Goal: Task Accomplishment & Management: Manage account settings

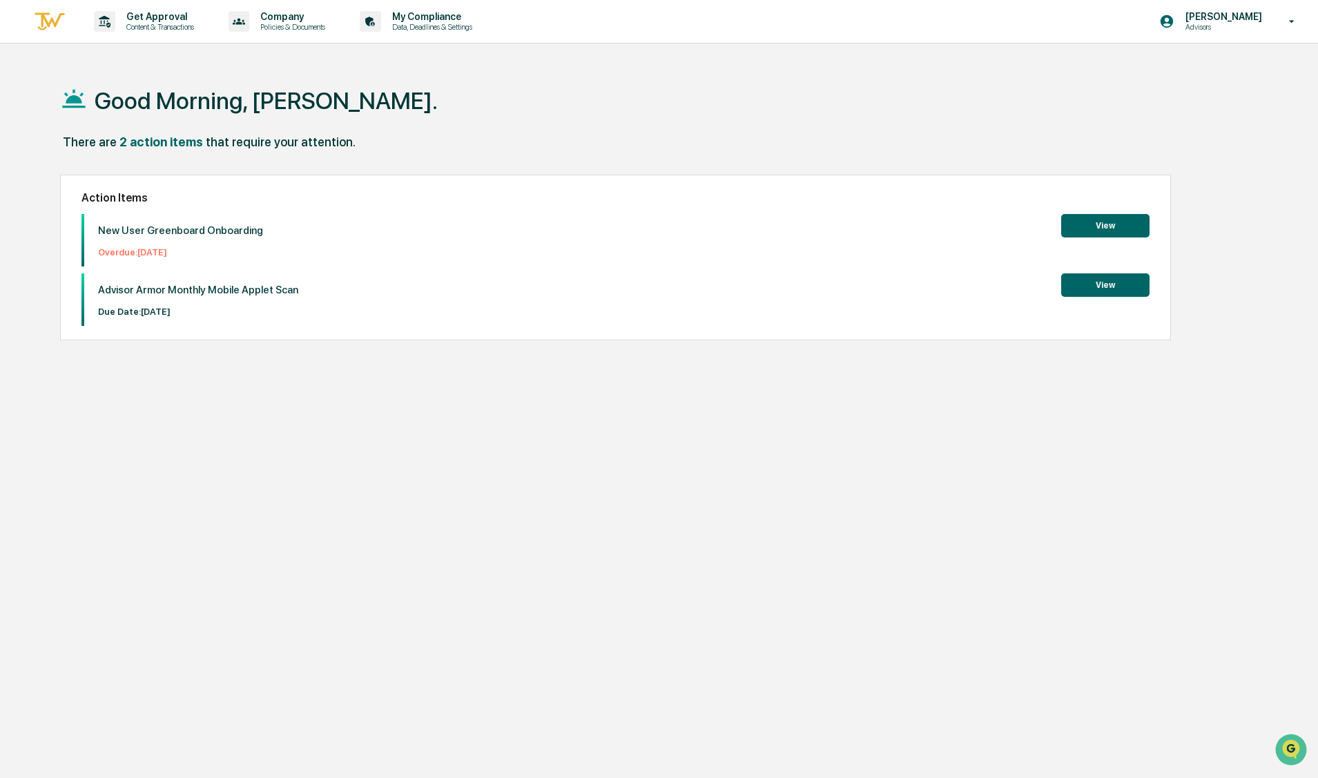
click at [1128, 223] on button "View" at bounding box center [1105, 225] width 88 height 23
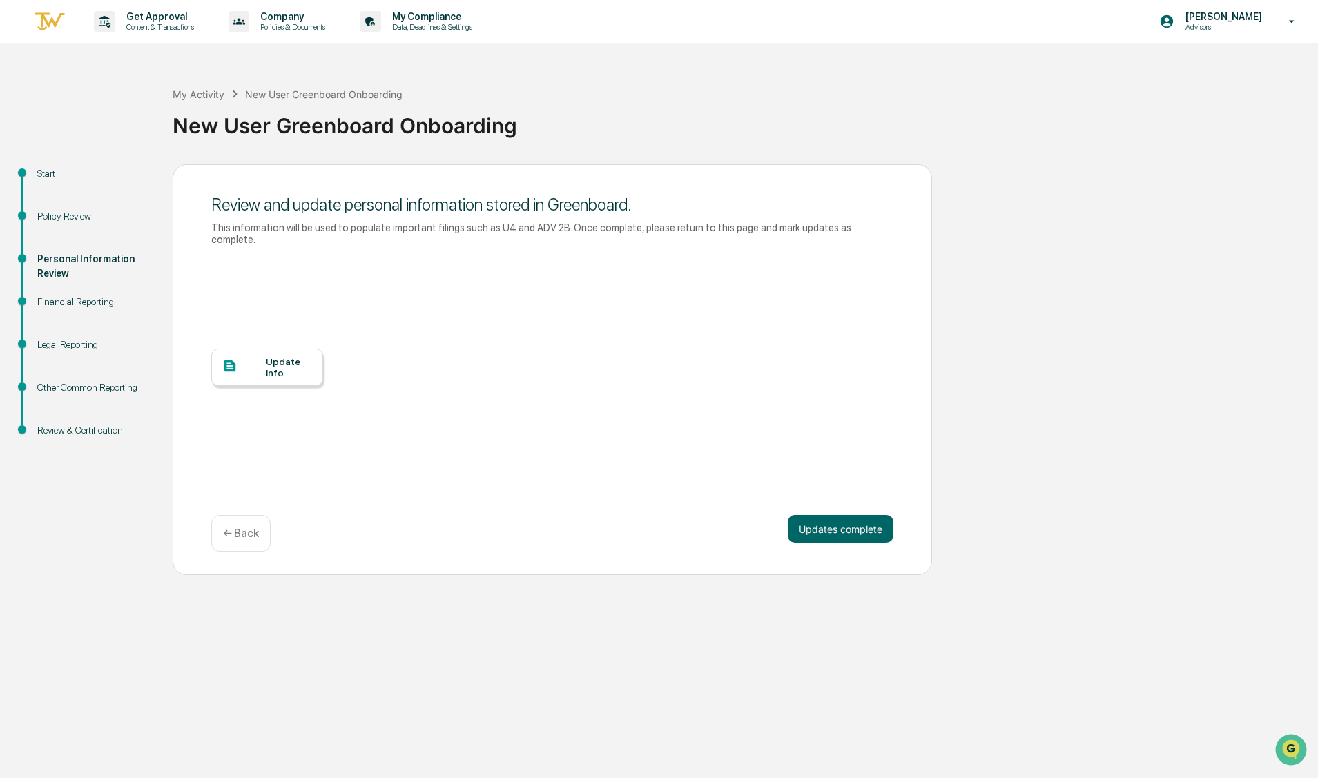
click at [262, 371] on div at bounding box center [244, 366] width 44 height 17
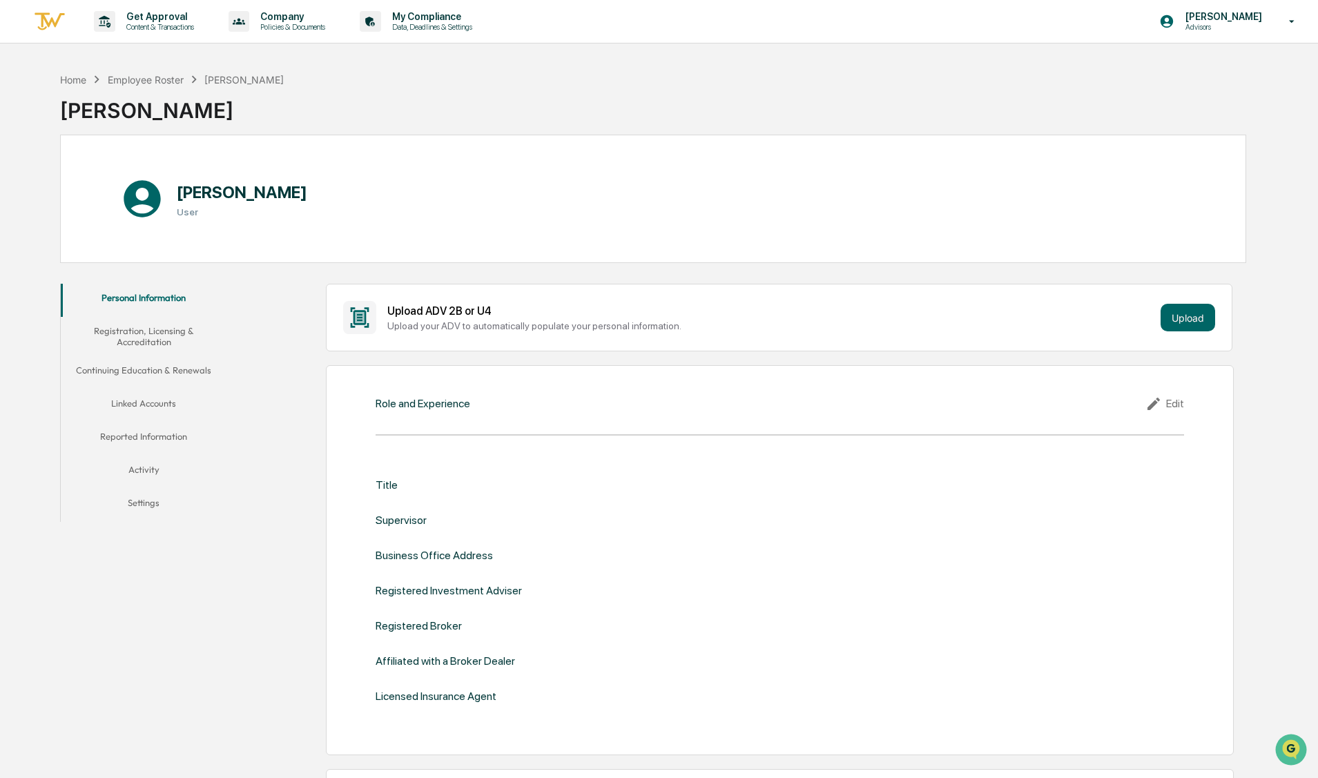
click at [155, 333] on button "Registration, Licensing & Accreditation" at bounding box center [144, 336] width 166 height 39
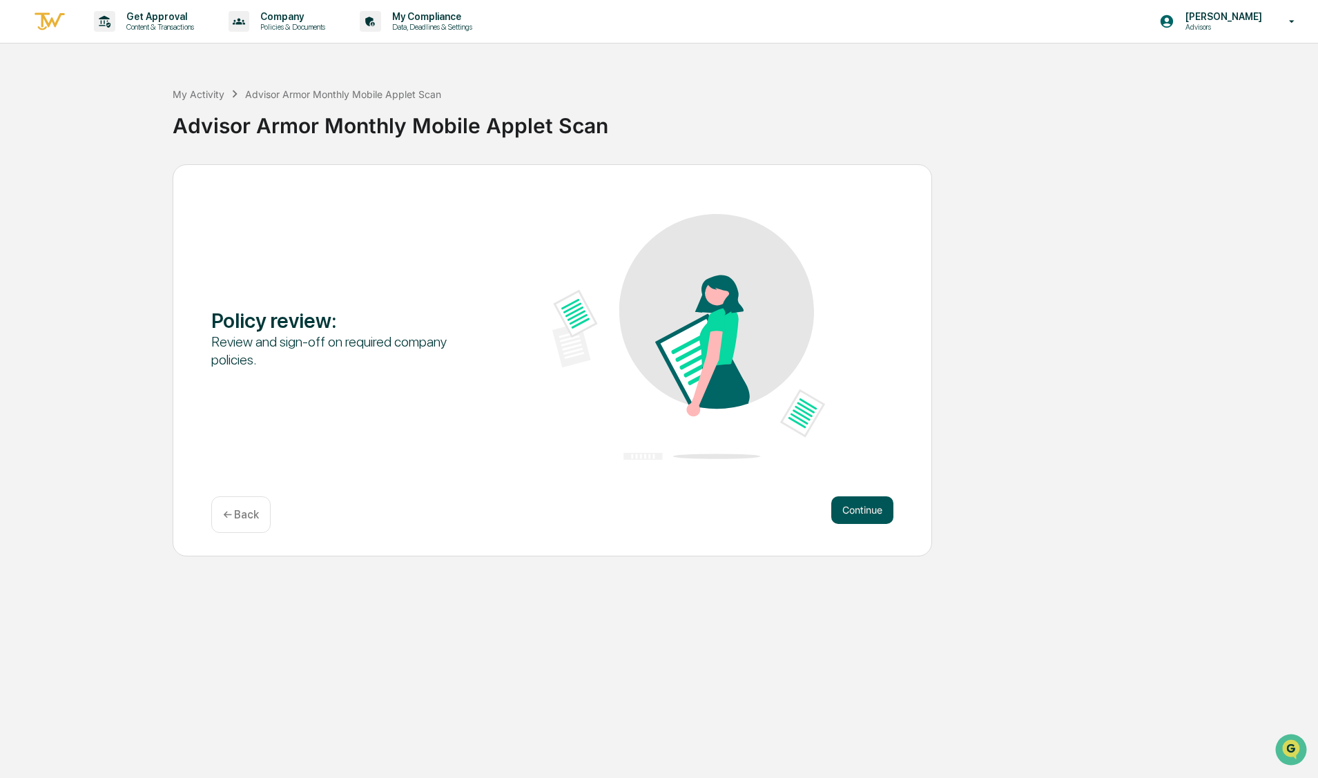
click at [855, 511] on button "Continue" at bounding box center [862, 511] width 62 height 28
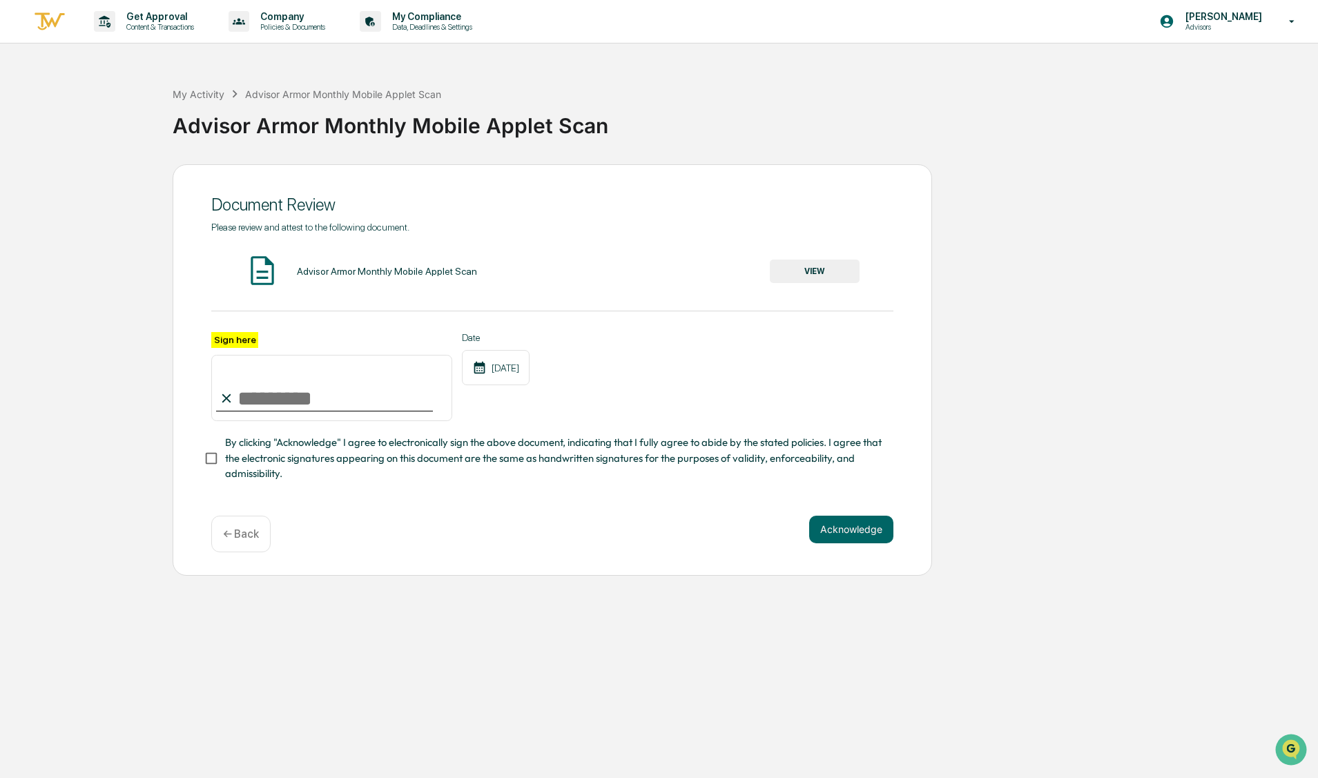
click at [260, 394] on input "Sign here" at bounding box center [331, 388] width 241 height 66
type input "**********"
click at [848, 527] on button "Acknowledge" at bounding box center [851, 530] width 84 height 28
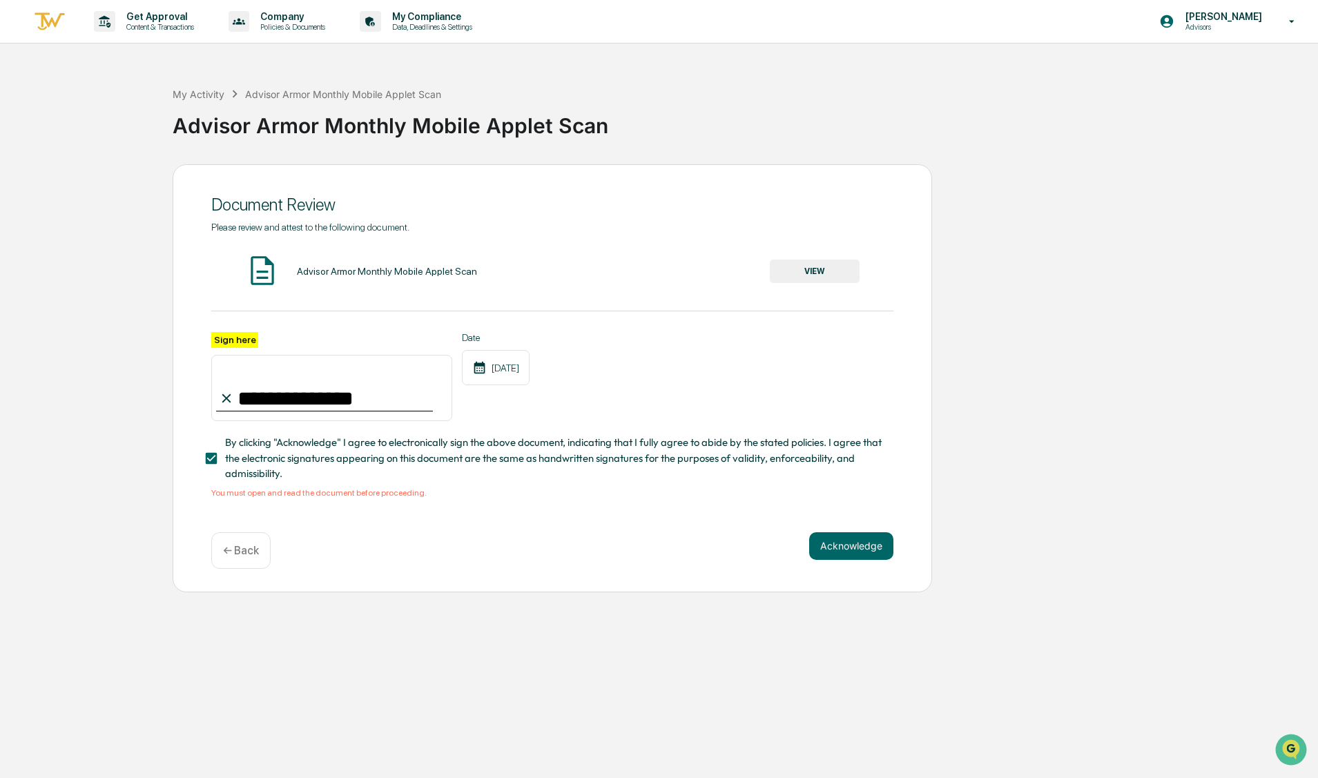
click at [808, 277] on button "VIEW" at bounding box center [815, 271] width 90 height 23
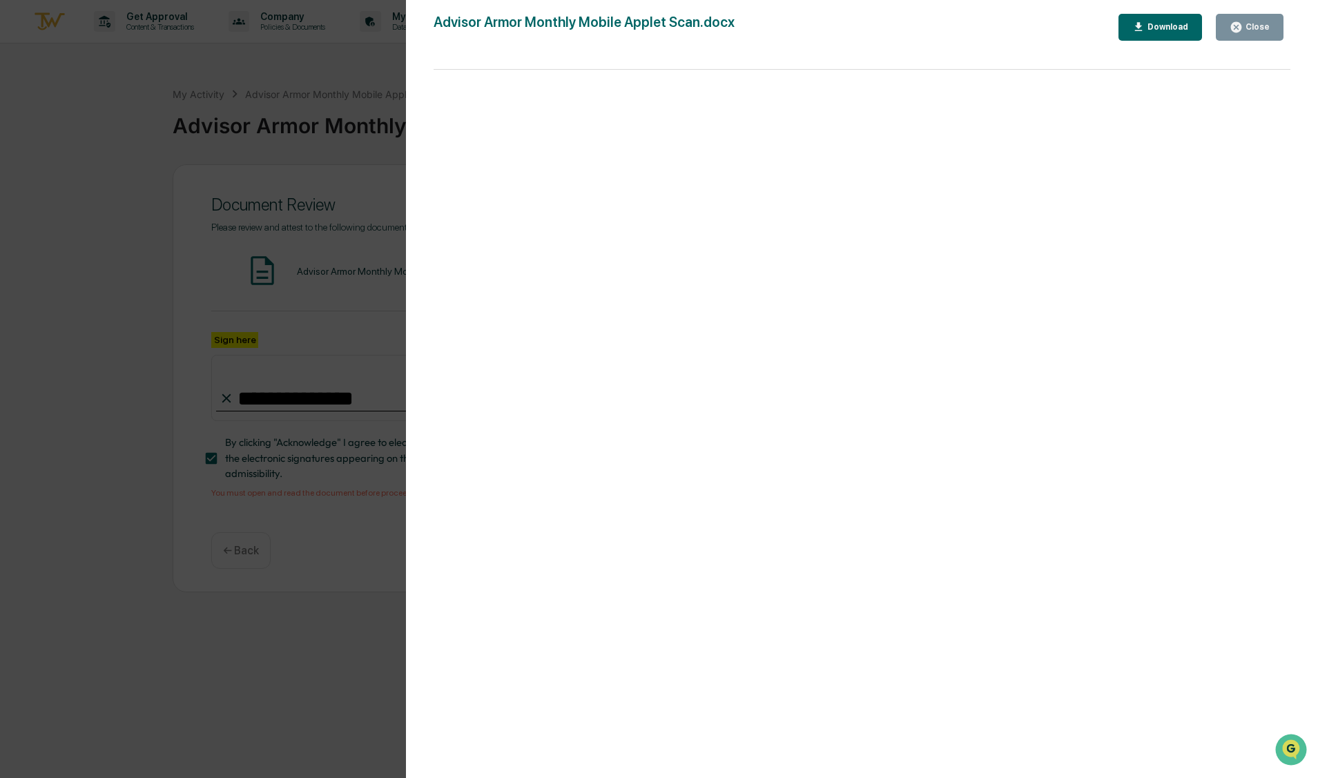
click at [1159, 23] on div "Download" at bounding box center [1167, 27] width 44 height 10
click at [320, 140] on div "Version History 11/12/2024, 09:19 PM Caroline Iannucci Advisor Armor Monthly Mo…" at bounding box center [659, 389] width 1318 height 778
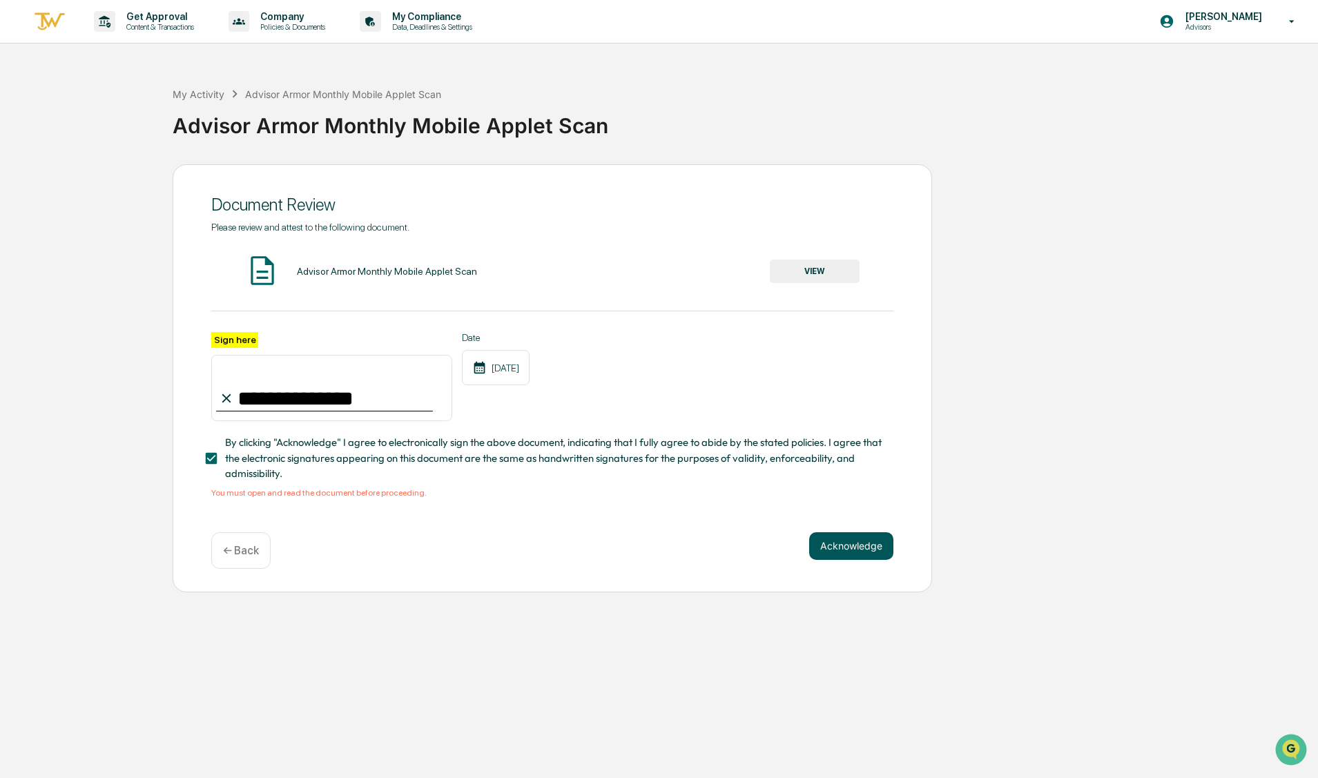
click at [838, 549] on button "Acknowledge" at bounding box center [851, 546] width 84 height 28
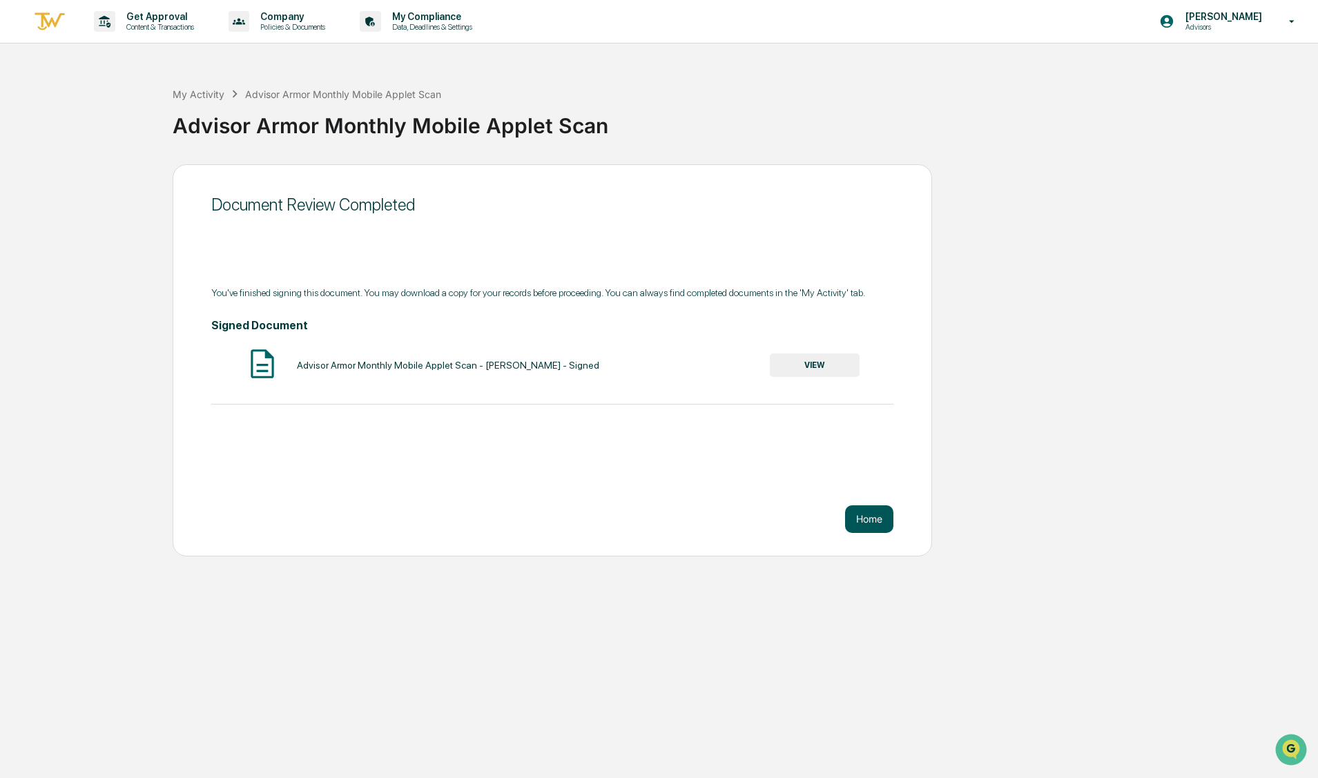
click at [872, 523] on button "Home" at bounding box center [869, 520] width 48 height 28
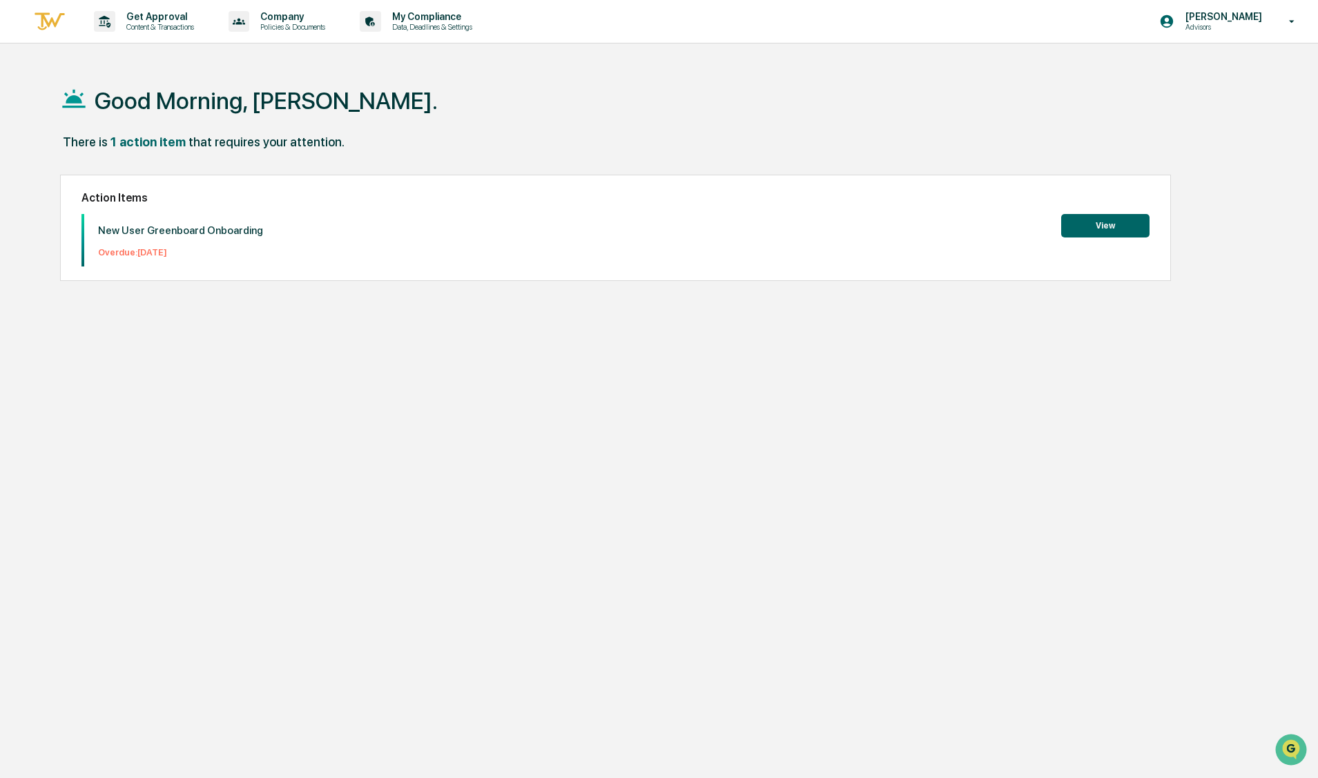
click at [1112, 222] on button "View" at bounding box center [1105, 225] width 88 height 23
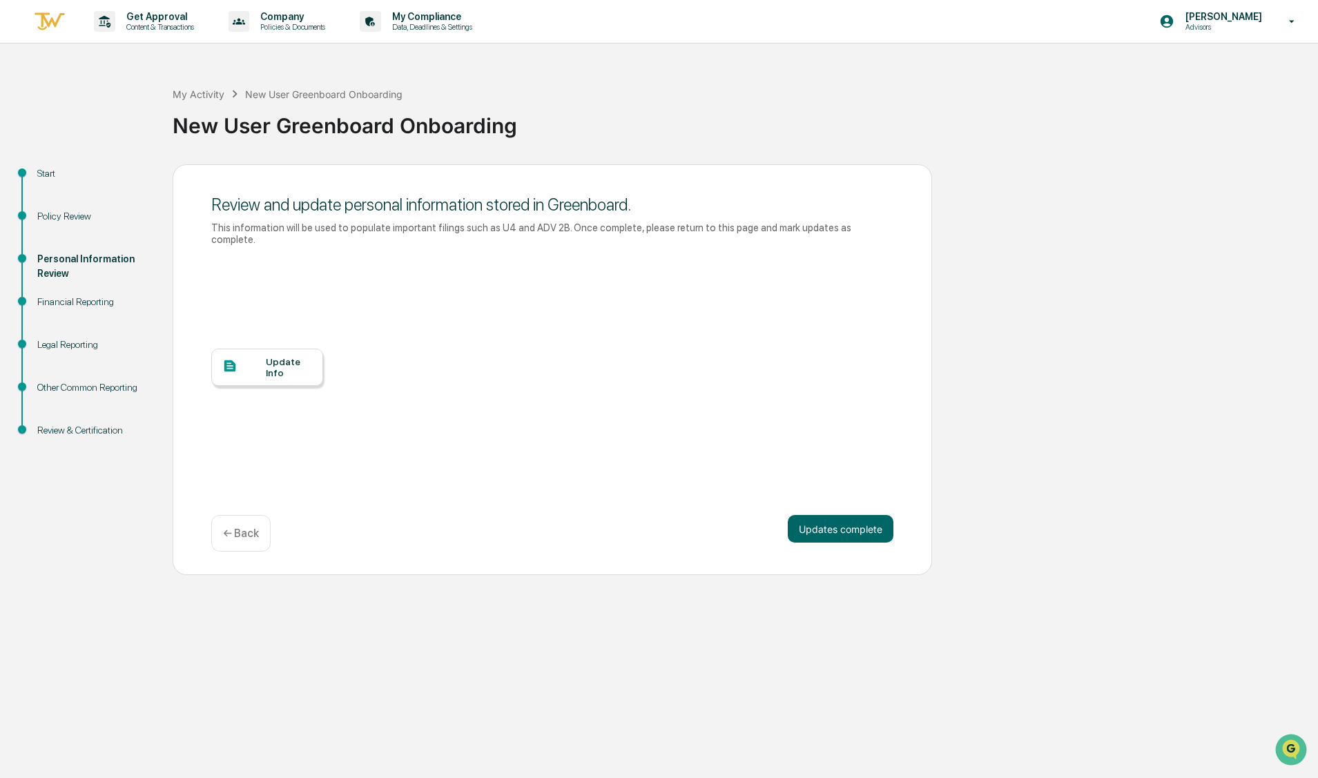
click at [280, 373] on div "Update Info" at bounding box center [289, 367] width 46 height 22
click at [845, 529] on button "Updates complete" at bounding box center [841, 529] width 106 height 28
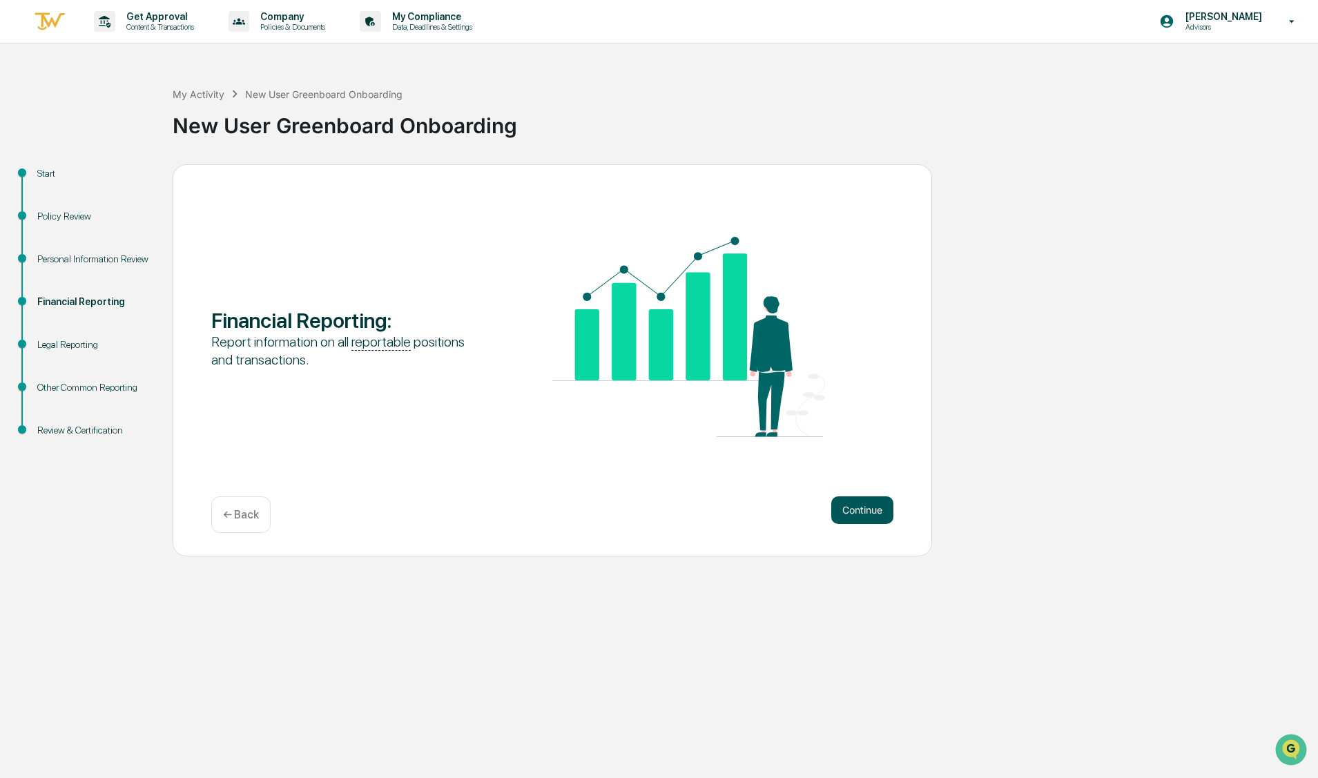
click at [864, 512] on button "Continue" at bounding box center [862, 511] width 62 height 28
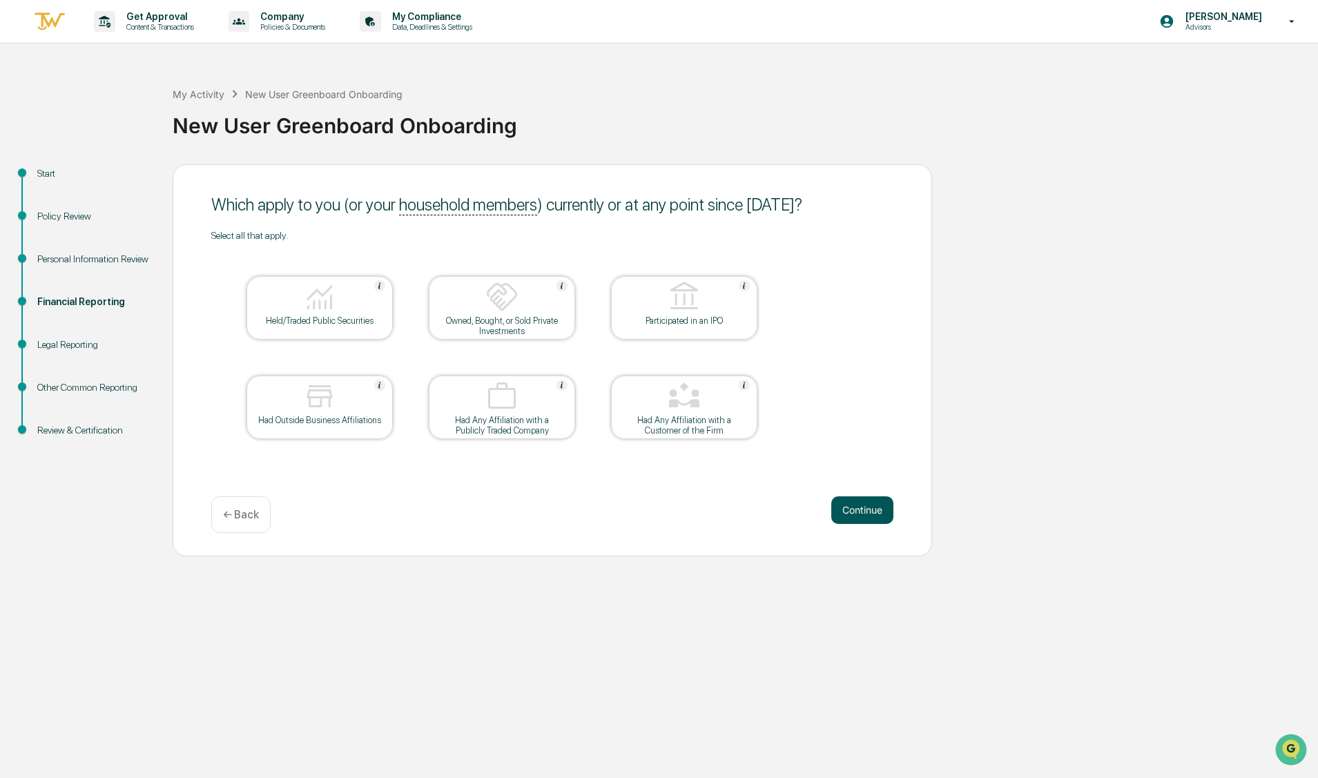
click at [869, 508] on button "Continue" at bounding box center [862, 511] width 62 height 28
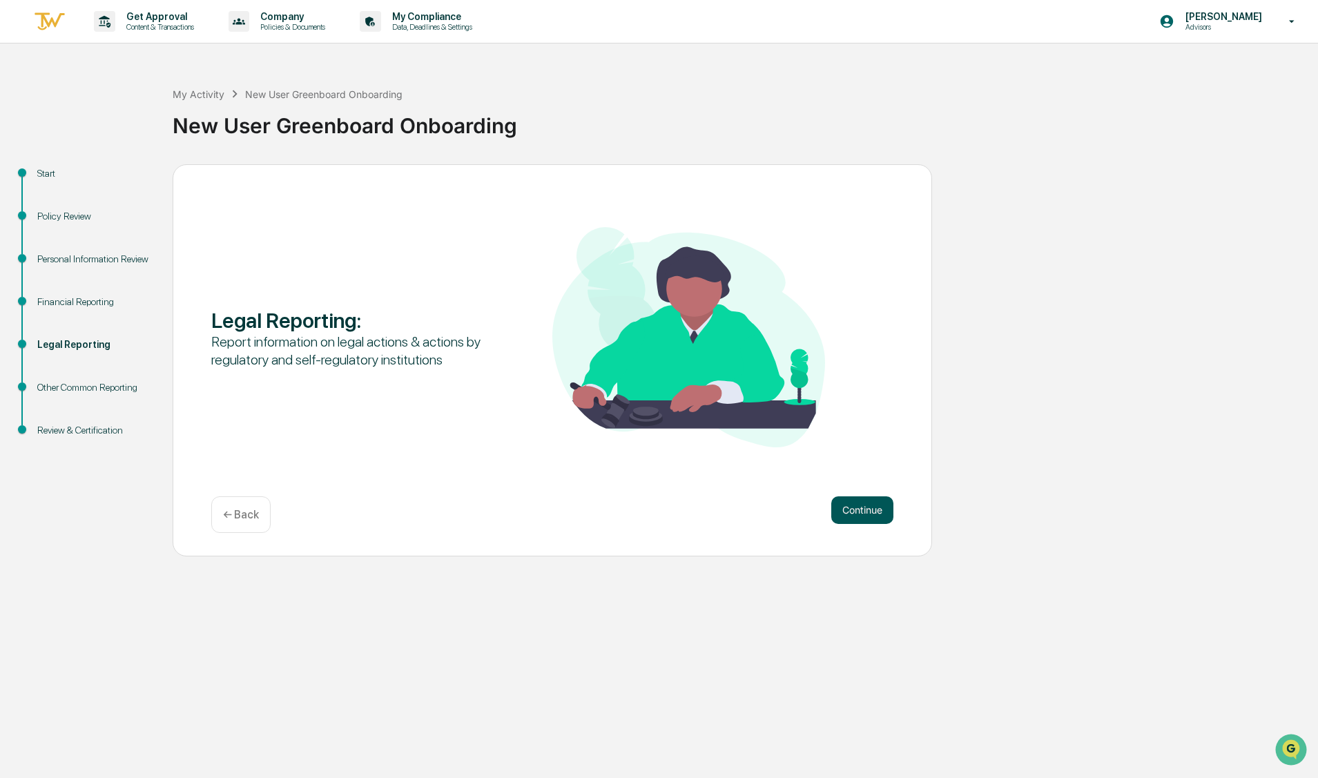
click at [876, 508] on button "Continue" at bounding box center [862, 511] width 62 height 28
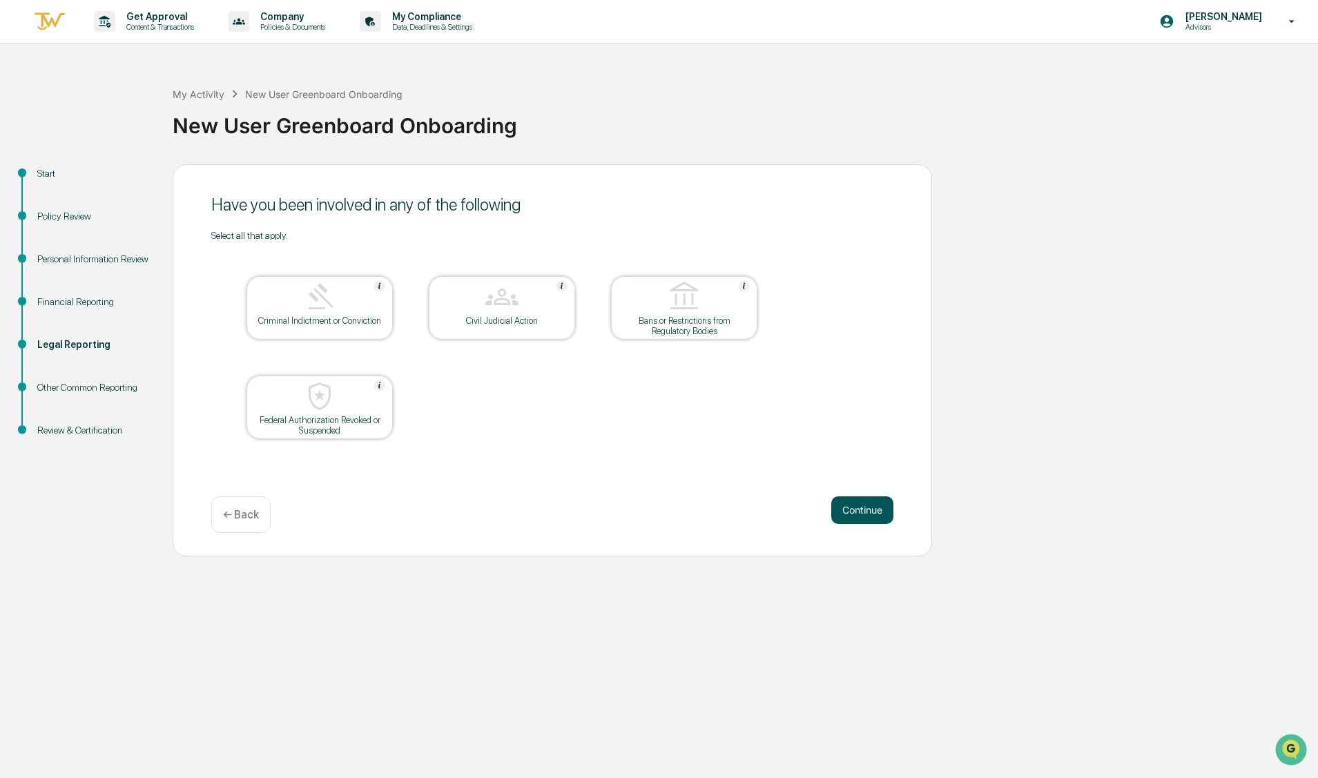
click at [859, 512] on button "Continue" at bounding box center [862, 511] width 62 height 28
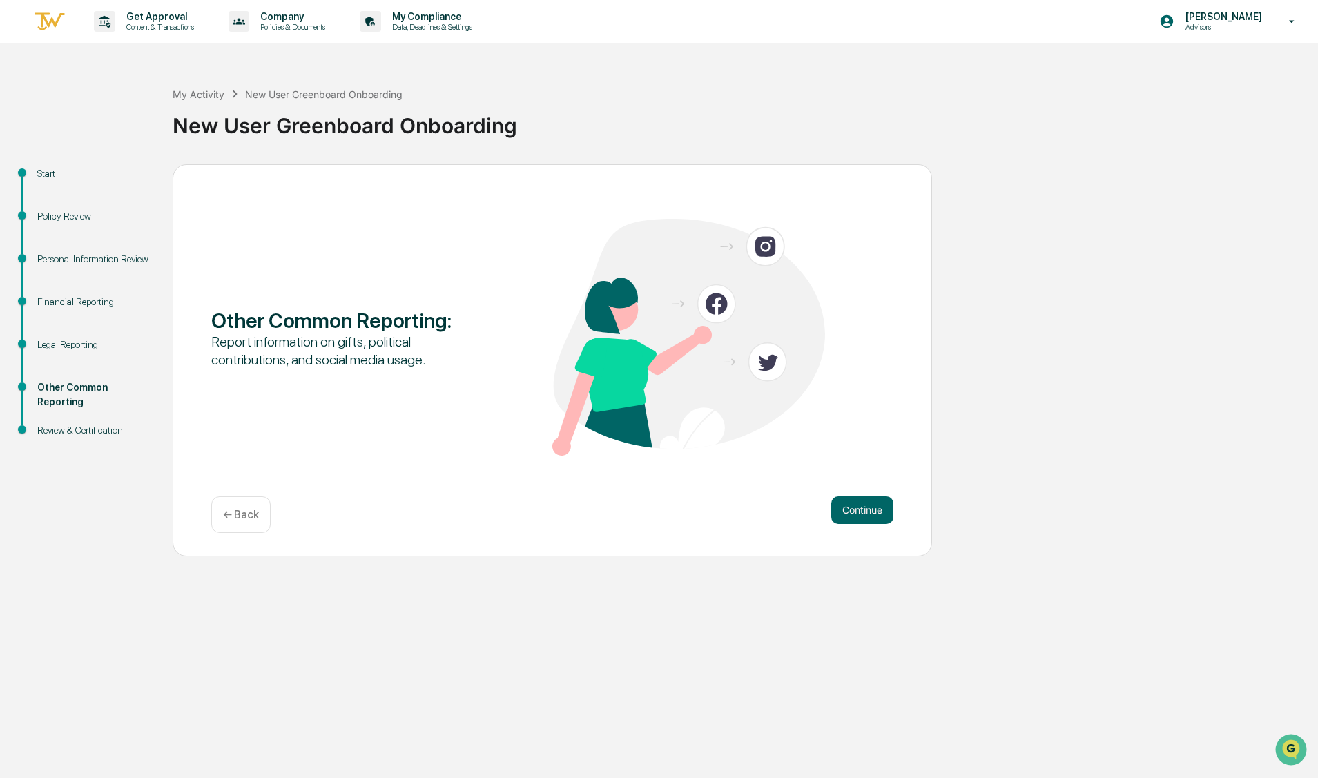
click at [859, 512] on button "Continue" at bounding box center [862, 511] width 62 height 28
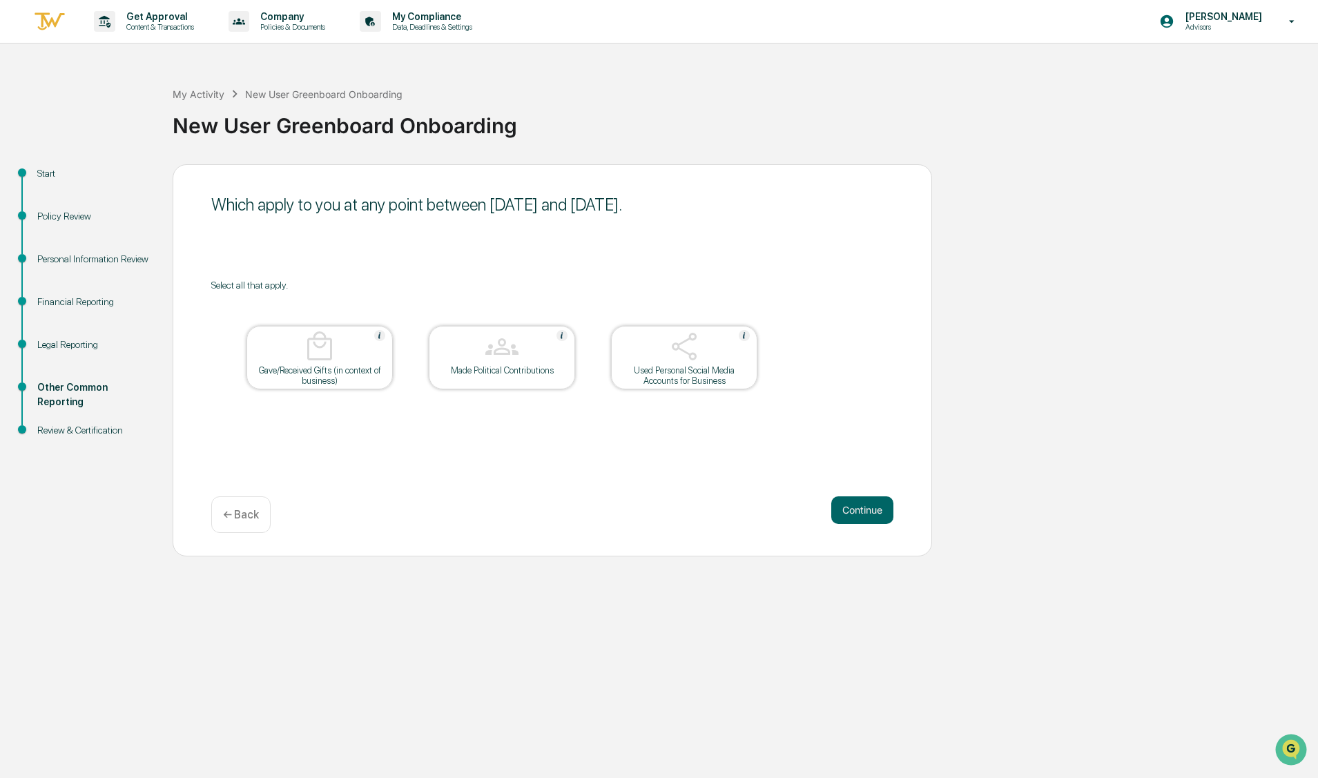
click at [682, 358] on img at bounding box center [684, 346] width 33 height 33
click at [865, 514] on button "Continue" at bounding box center [862, 511] width 62 height 28
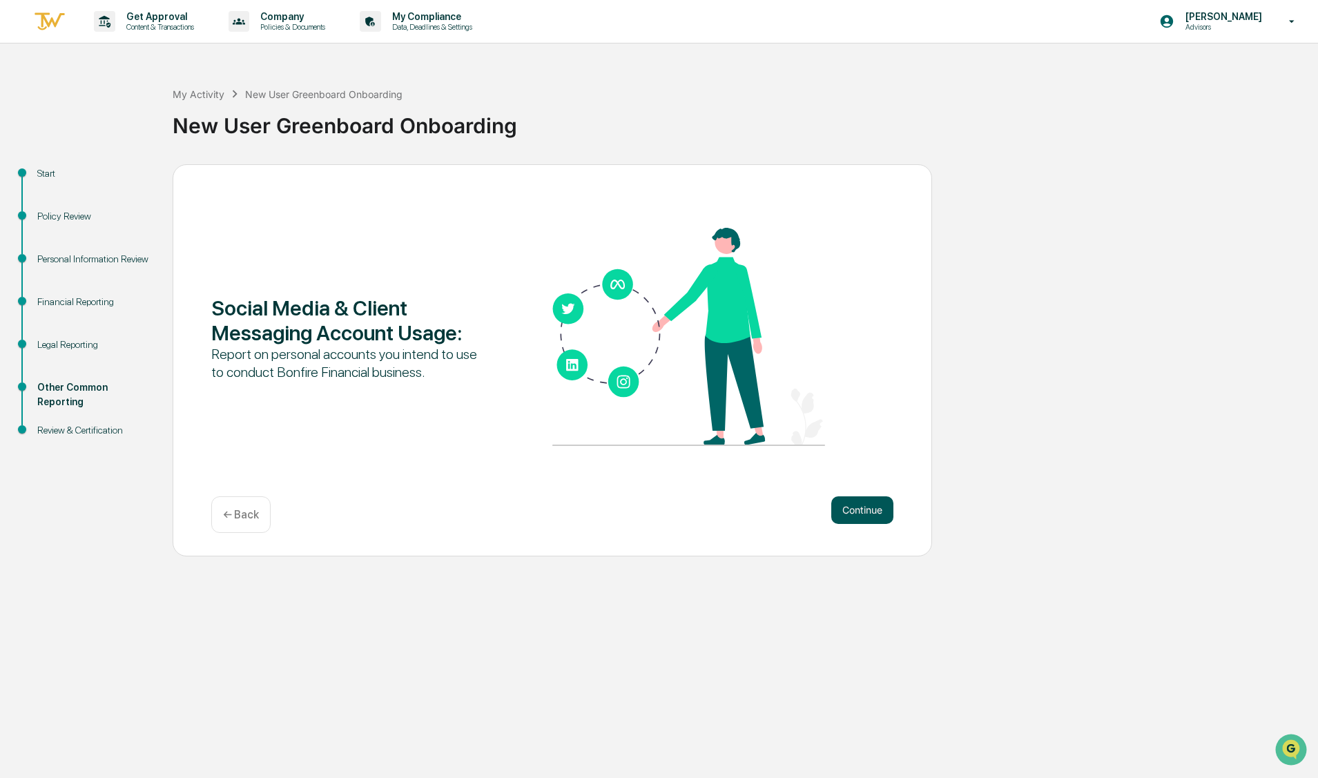
click at [867, 514] on button "Continue" at bounding box center [862, 511] width 62 height 28
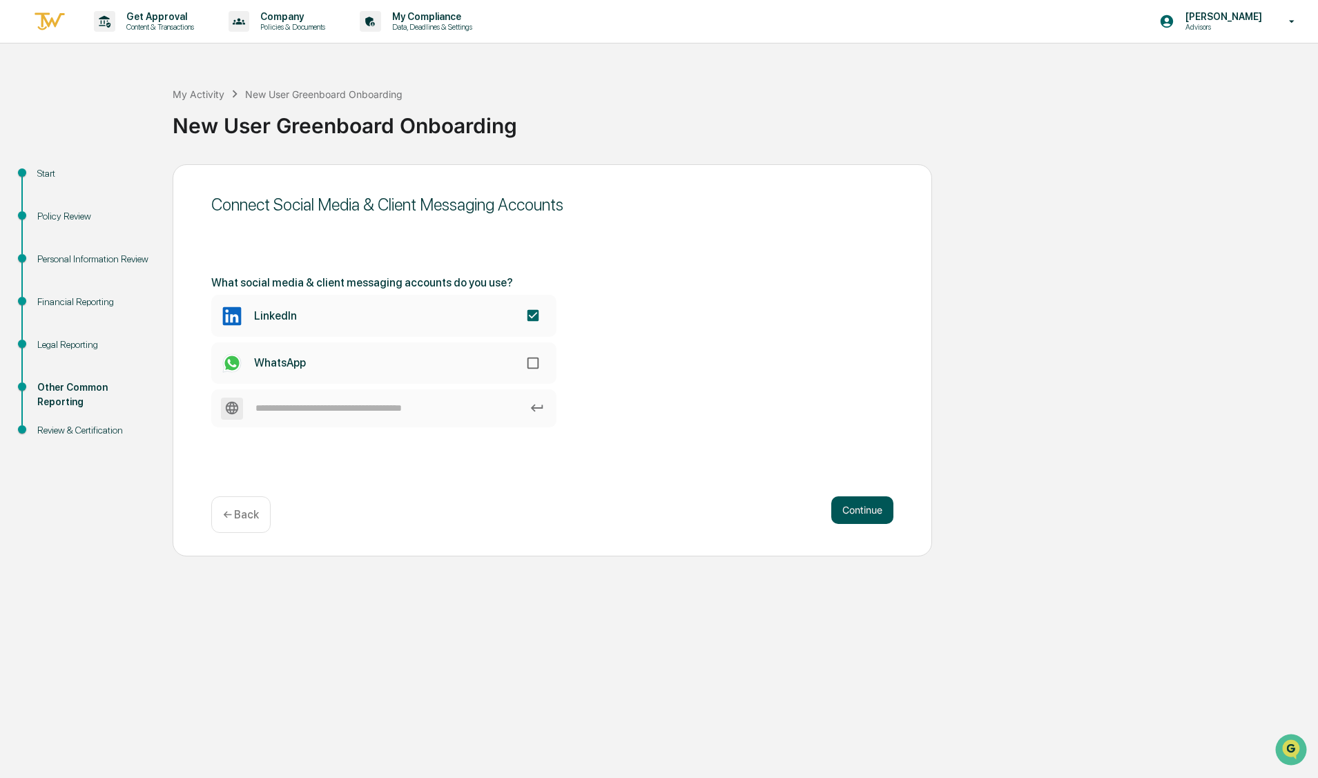
click at [869, 513] on button "Continue" at bounding box center [862, 511] width 62 height 28
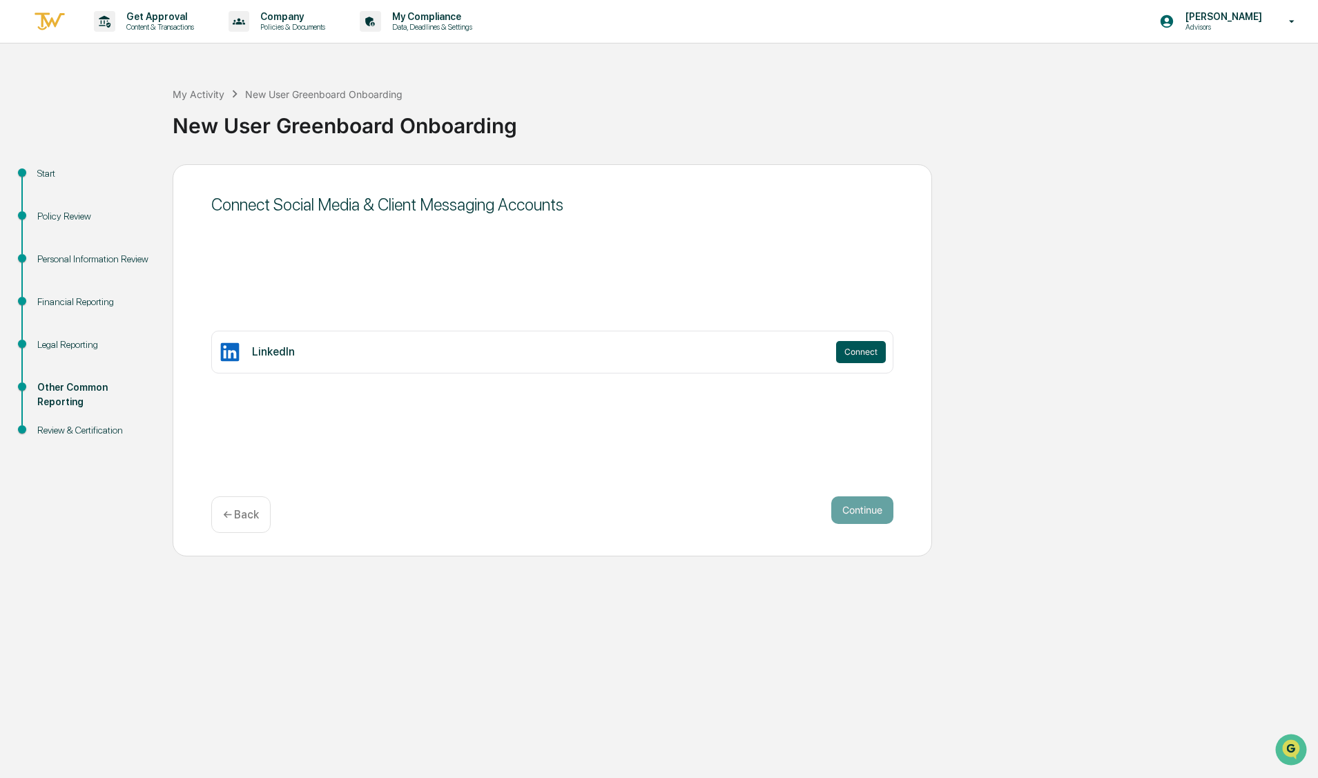
click at [861, 350] on button "Connect" at bounding box center [861, 352] width 50 height 22
click at [867, 510] on button "Continue" at bounding box center [862, 511] width 62 height 28
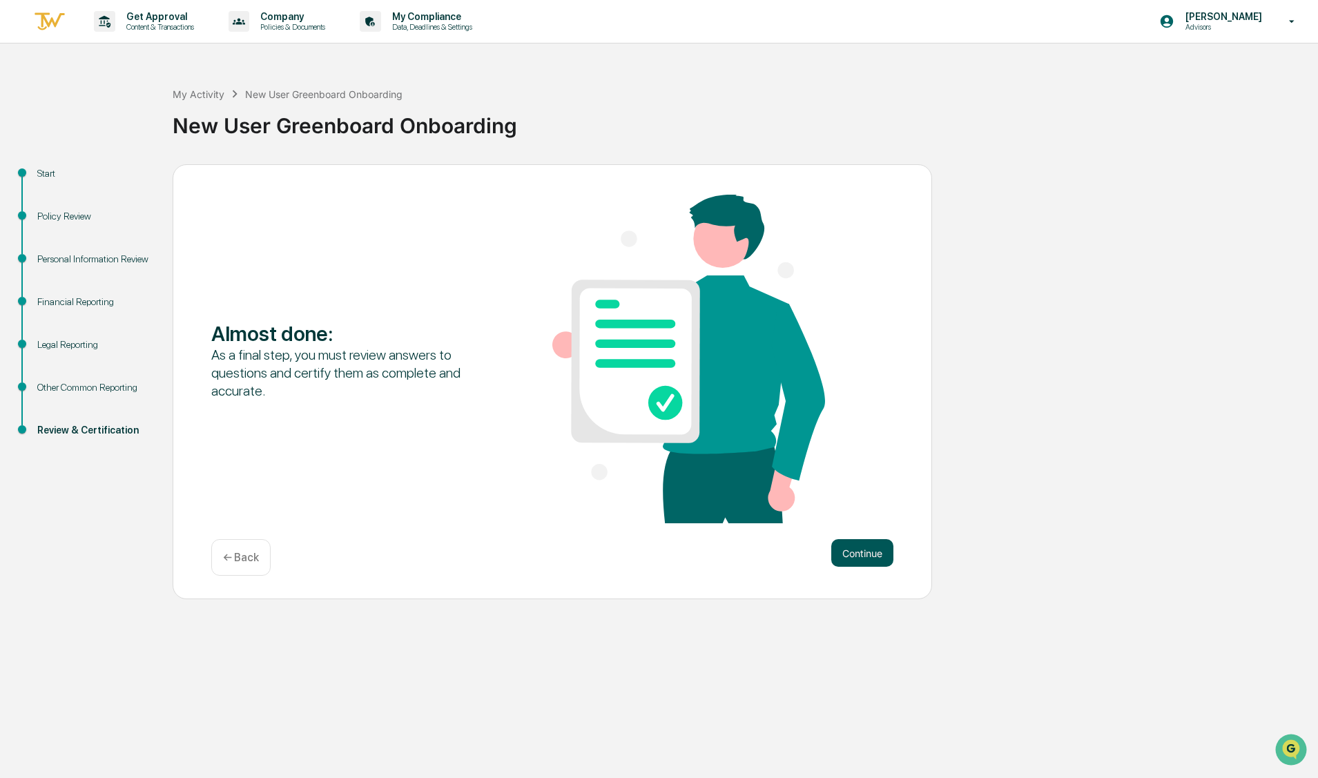
click at [861, 557] on button "Continue" at bounding box center [862, 553] width 62 height 28
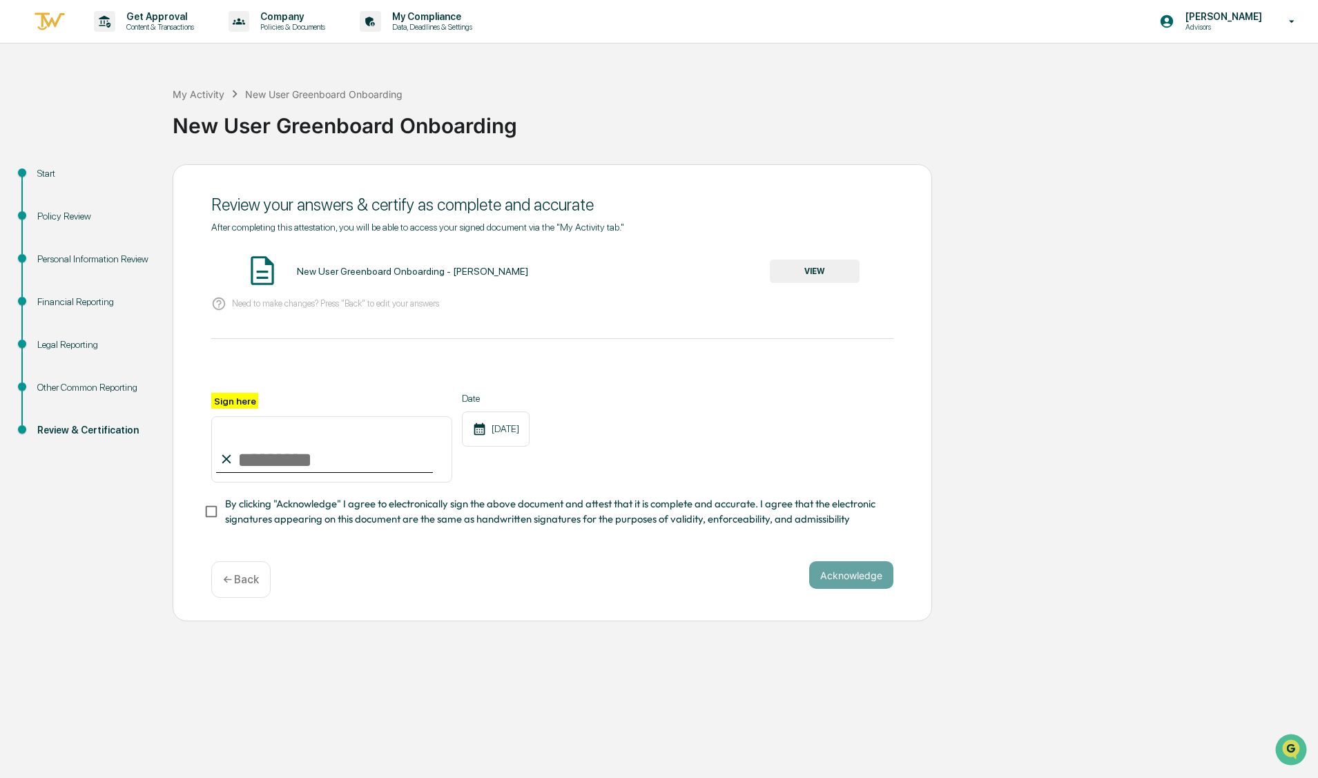
click at [262, 455] on input "Sign here" at bounding box center [331, 449] width 241 height 66
type input "**********"
click at [845, 572] on button "Acknowledge" at bounding box center [851, 575] width 84 height 28
click at [801, 269] on button "VIEW" at bounding box center [815, 271] width 90 height 23
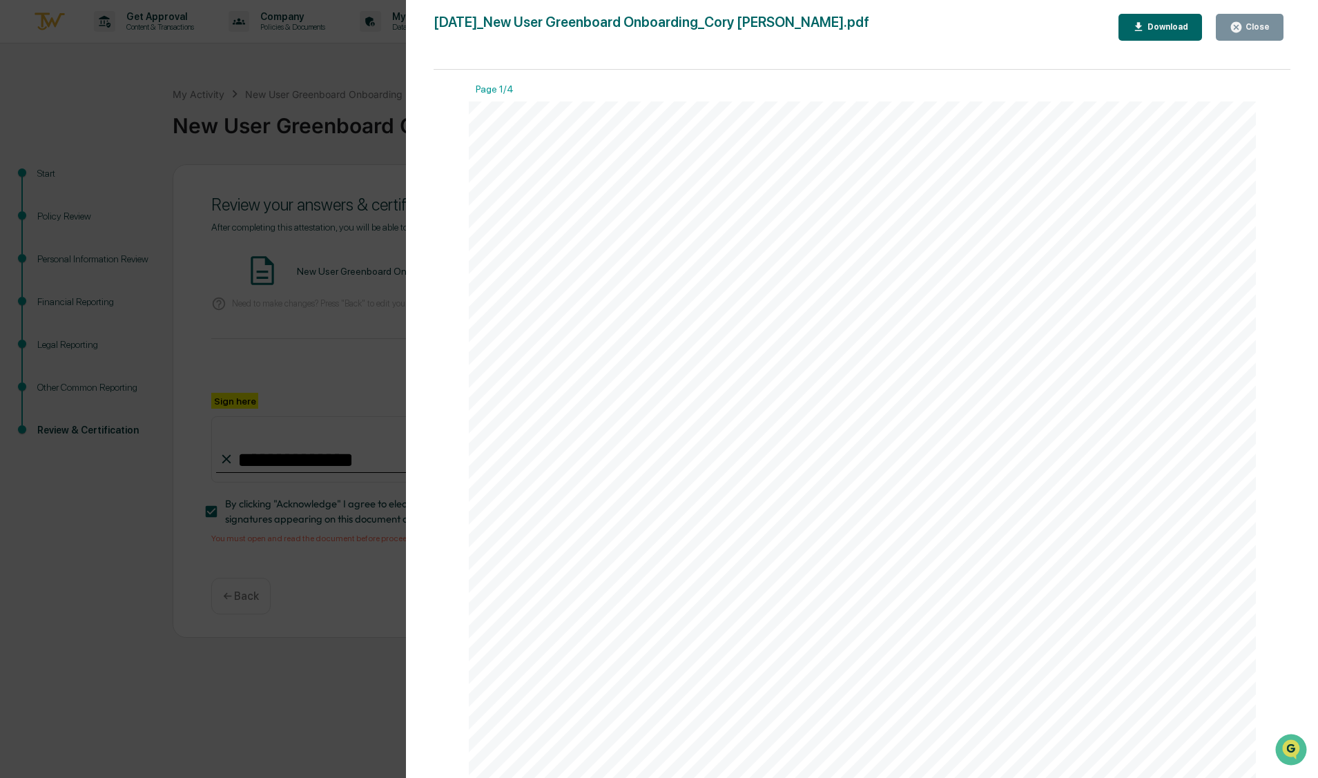
click at [671, 25] on div "2025-09-18_New User Greenboard Onboarding_Cory Neumiller.pdf" at bounding box center [652, 27] width 436 height 27
click at [262, 76] on div "Version History 09/18/2025, 04:01 PM Cory Neumiller 2025-09-18_New User Greenbo…" at bounding box center [659, 389] width 1318 height 778
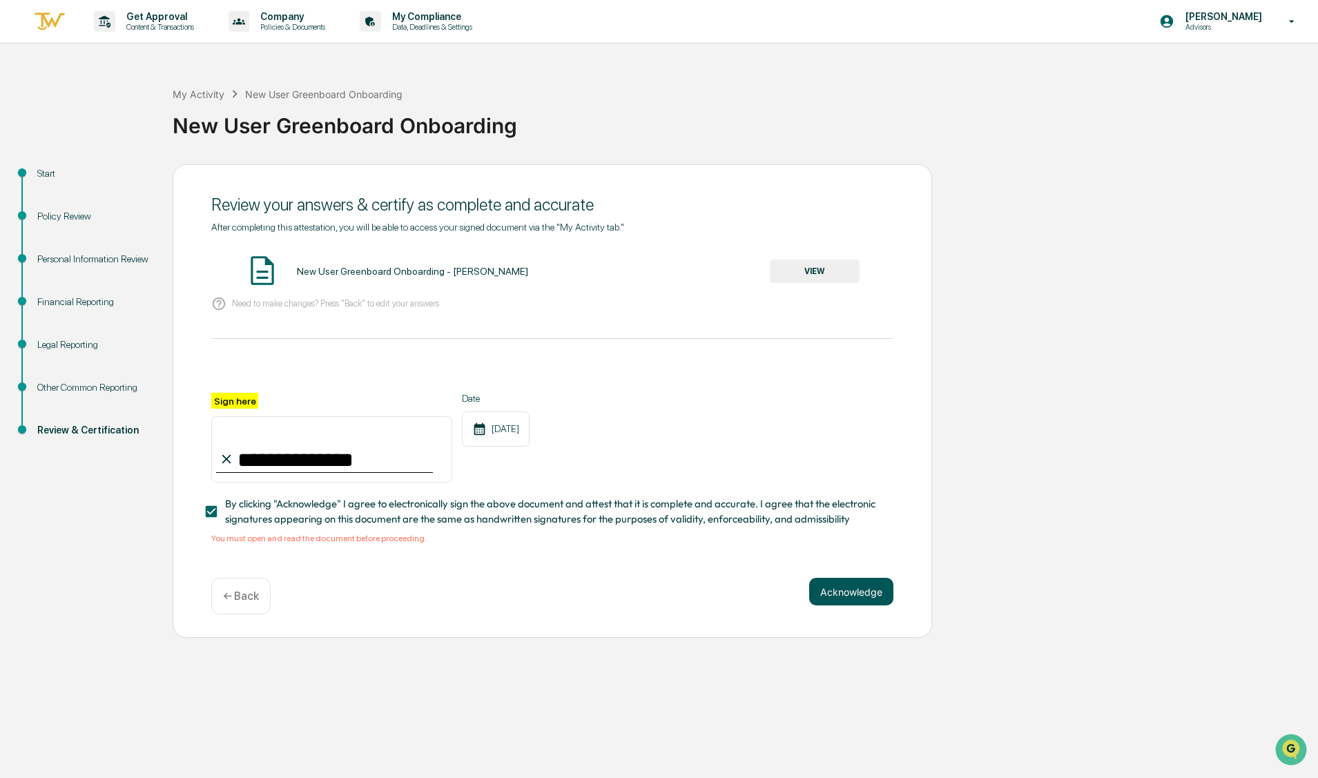
click at [864, 592] on button "Acknowledge" at bounding box center [851, 592] width 84 height 28
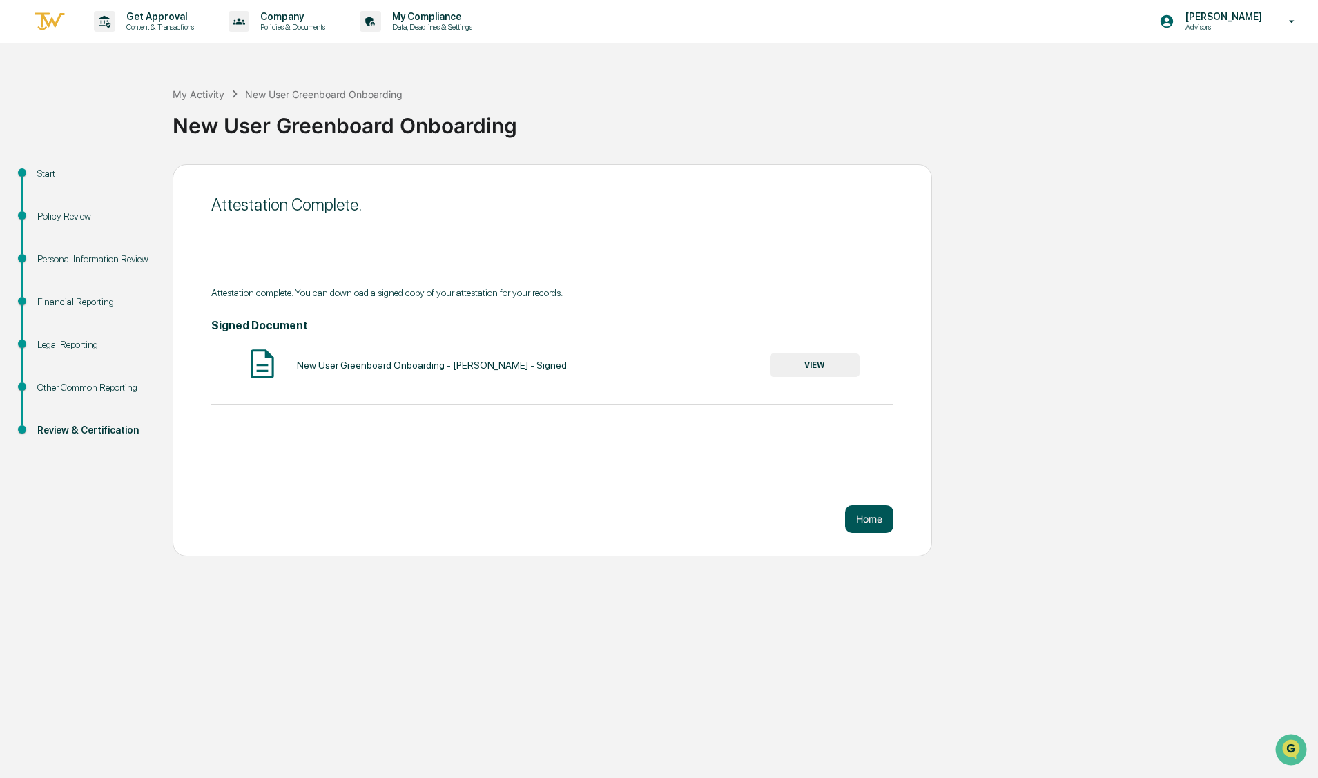
click at [873, 522] on button "Home" at bounding box center [869, 520] width 48 height 28
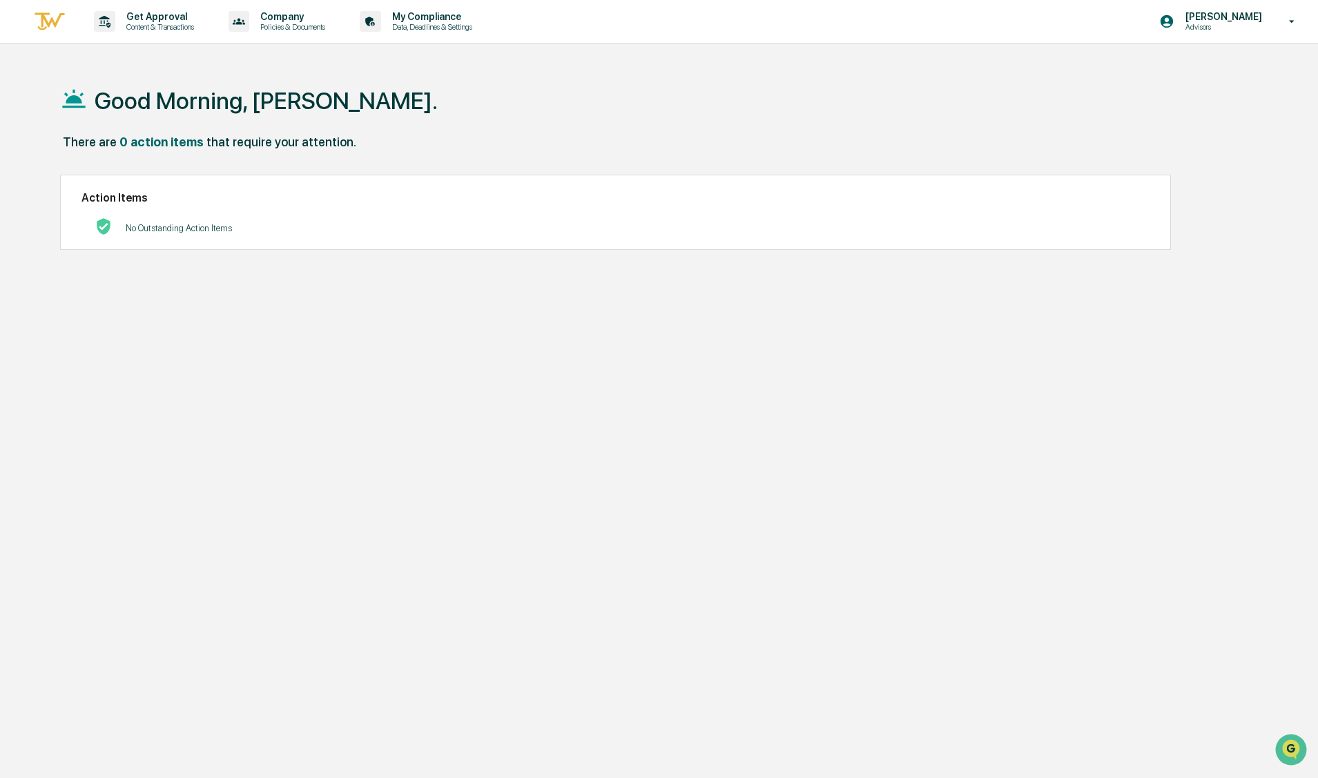
click at [1294, 22] on icon at bounding box center [1292, 21] width 24 height 13
click at [1294, 22] on div at bounding box center [659, 389] width 1318 height 778
click at [1292, 23] on icon at bounding box center [1292, 21] width 24 height 13
click at [1173, 70] on li "Logout" at bounding box center [1210, 70] width 193 height 26
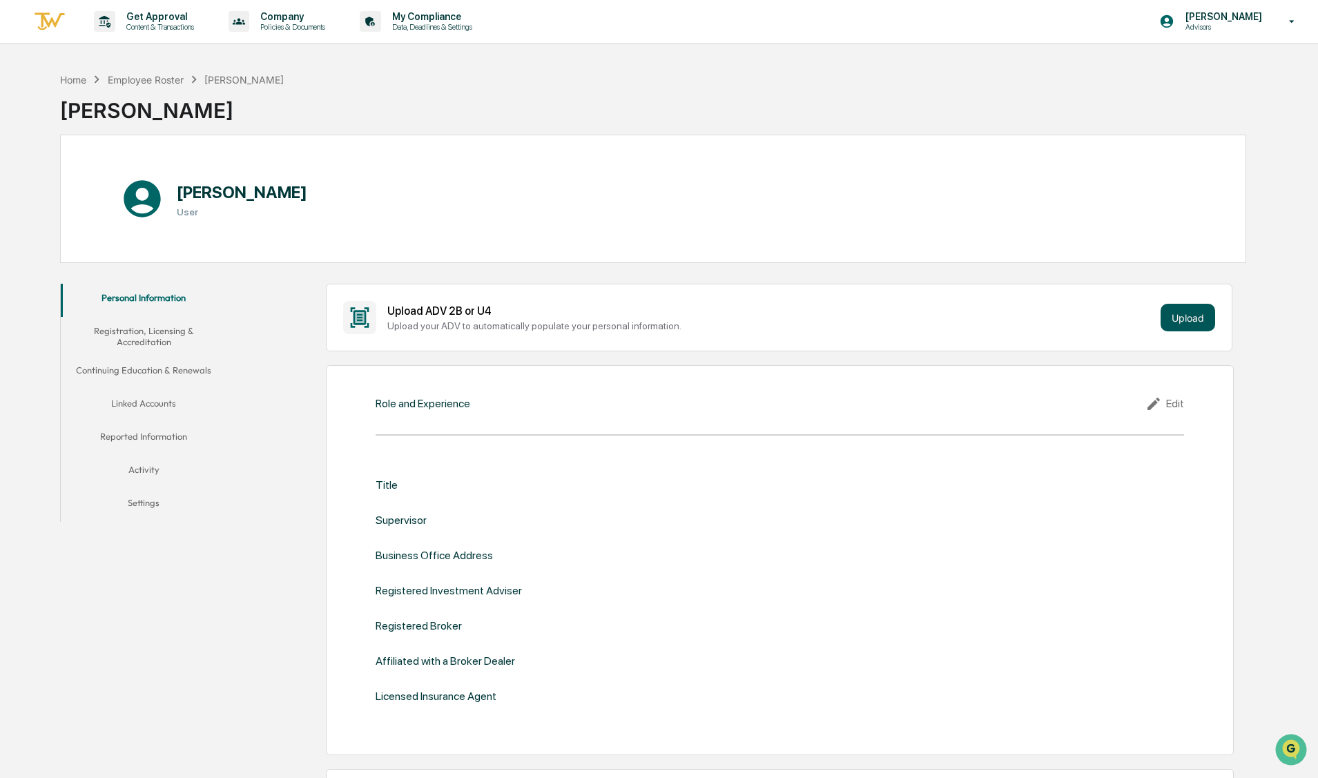
click at [1197, 317] on button "Upload" at bounding box center [1188, 318] width 55 height 28
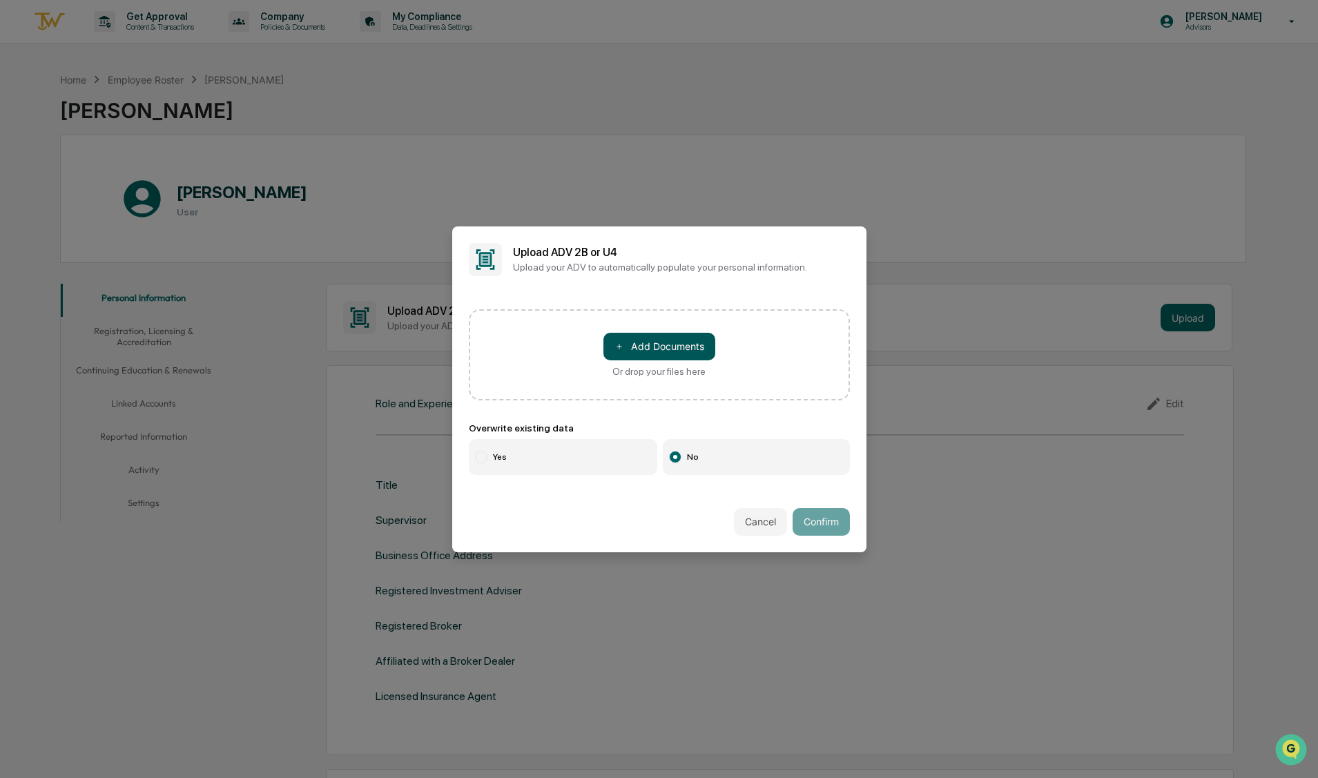
click at [650, 342] on button "＋ Add Documents" at bounding box center [660, 347] width 112 height 28
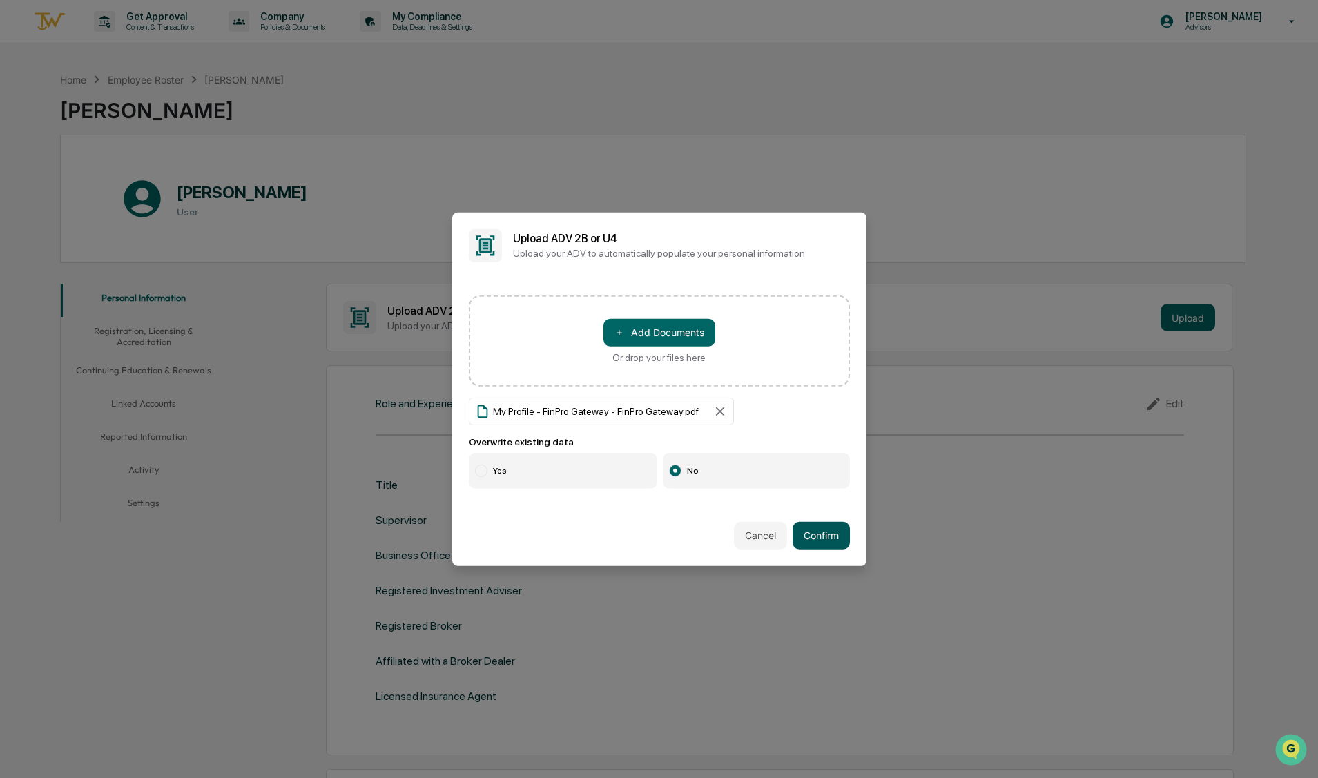
click at [827, 533] on button "Confirm" at bounding box center [821, 536] width 57 height 28
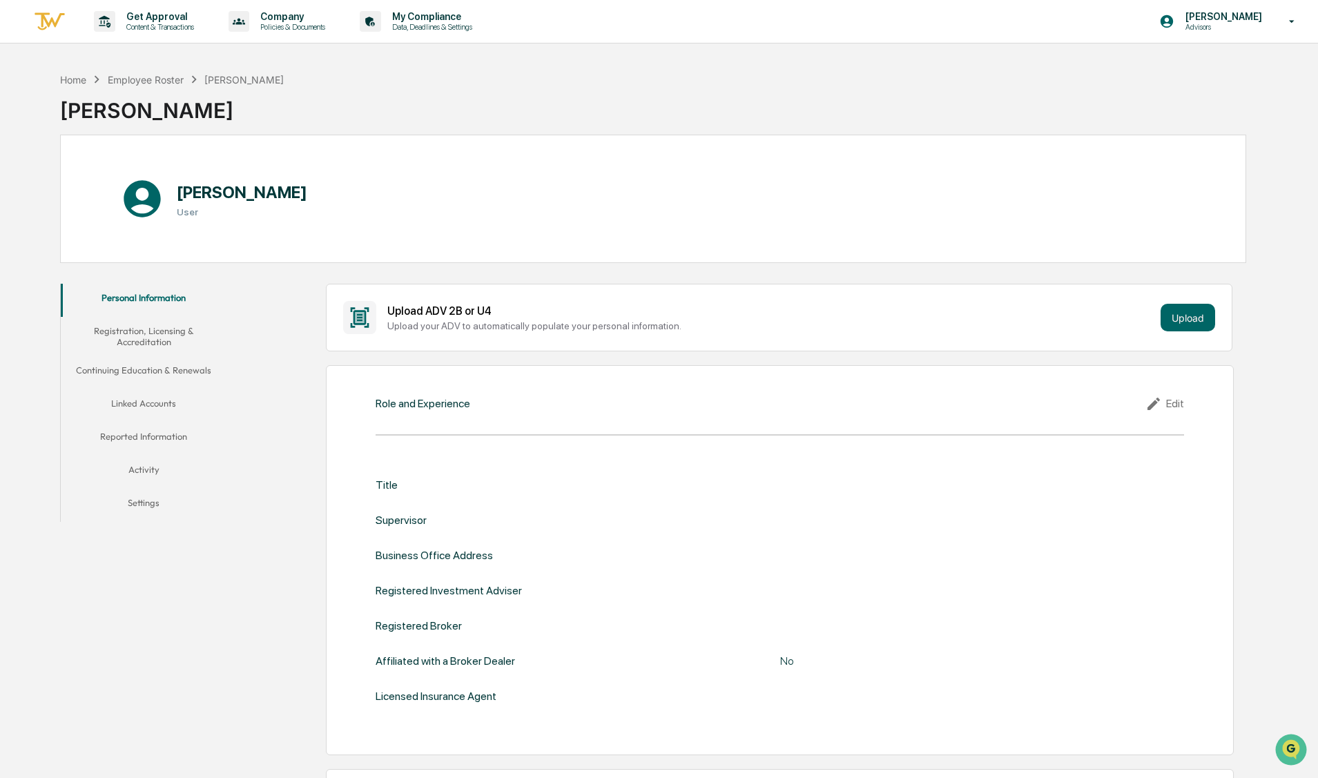
click at [133, 340] on button "Registration, Licensing & Accreditation" at bounding box center [144, 336] width 166 height 39
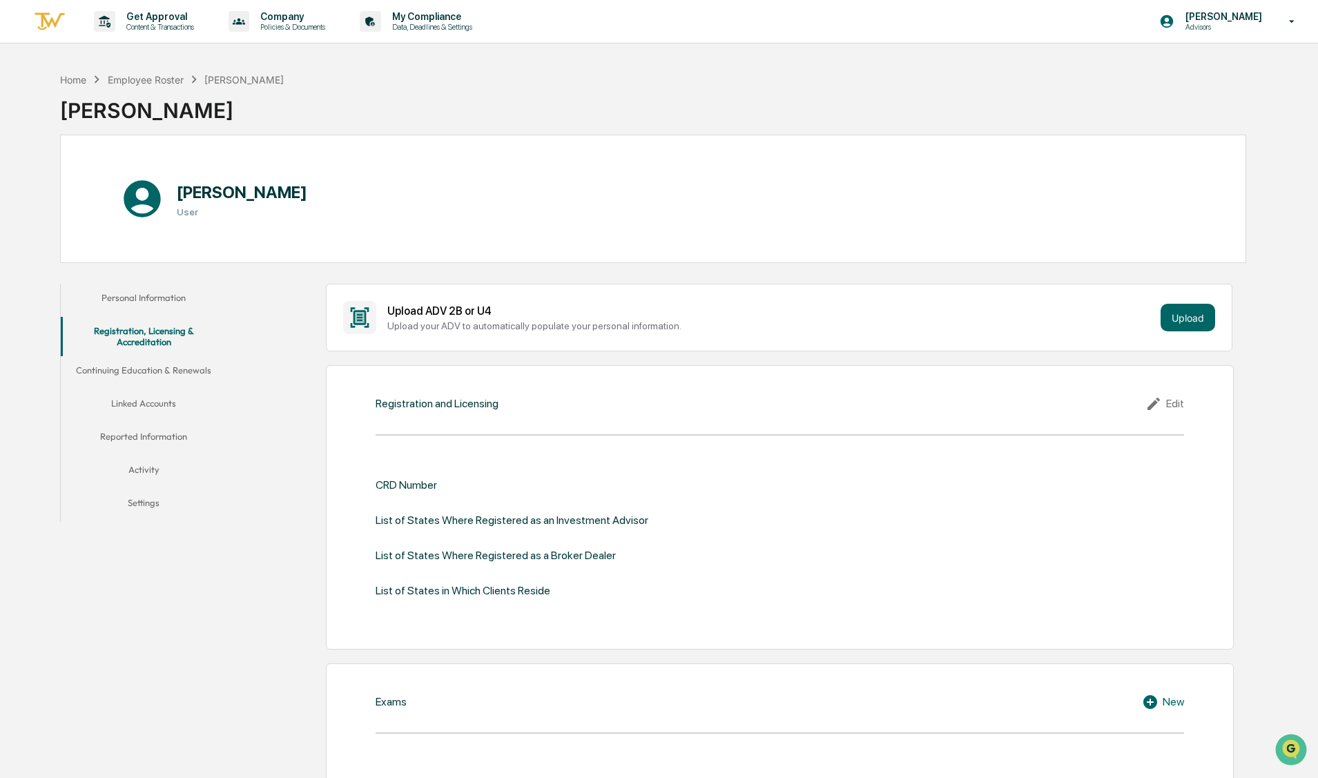
scroll to position [1, 0]
click at [1177, 405] on div "Edit" at bounding box center [1165, 403] width 39 height 17
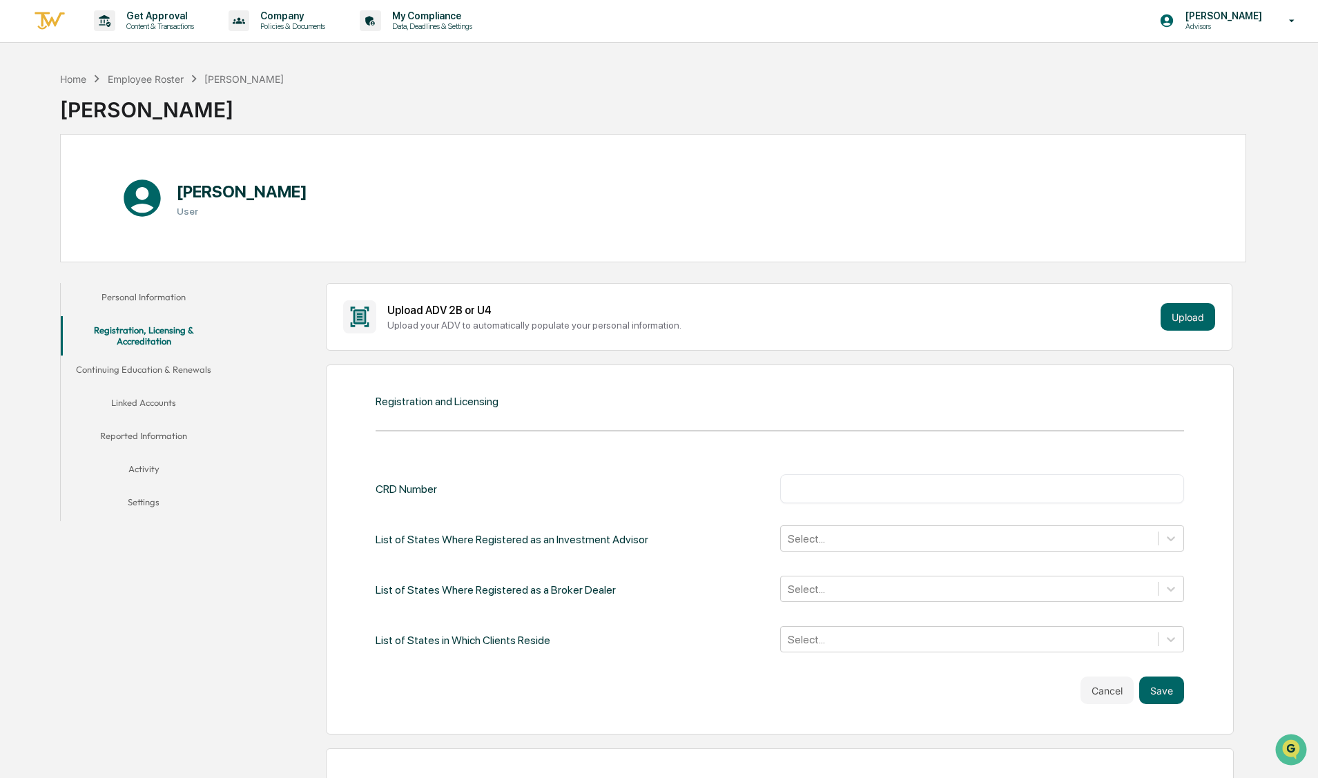
click at [945, 490] on input "text" at bounding box center [982, 489] width 383 height 14
type input "*******"
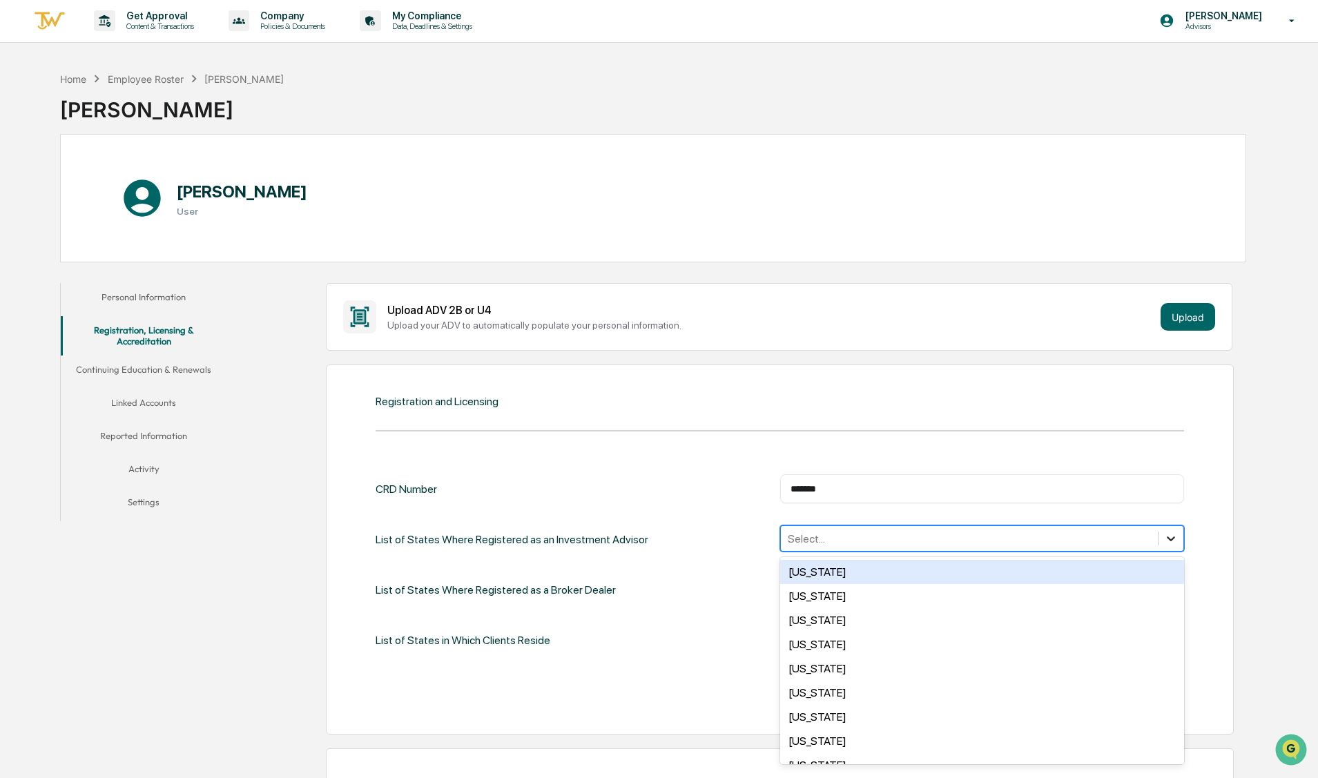
click at [1172, 538] on icon at bounding box center [1171, 539] width 8 height 5
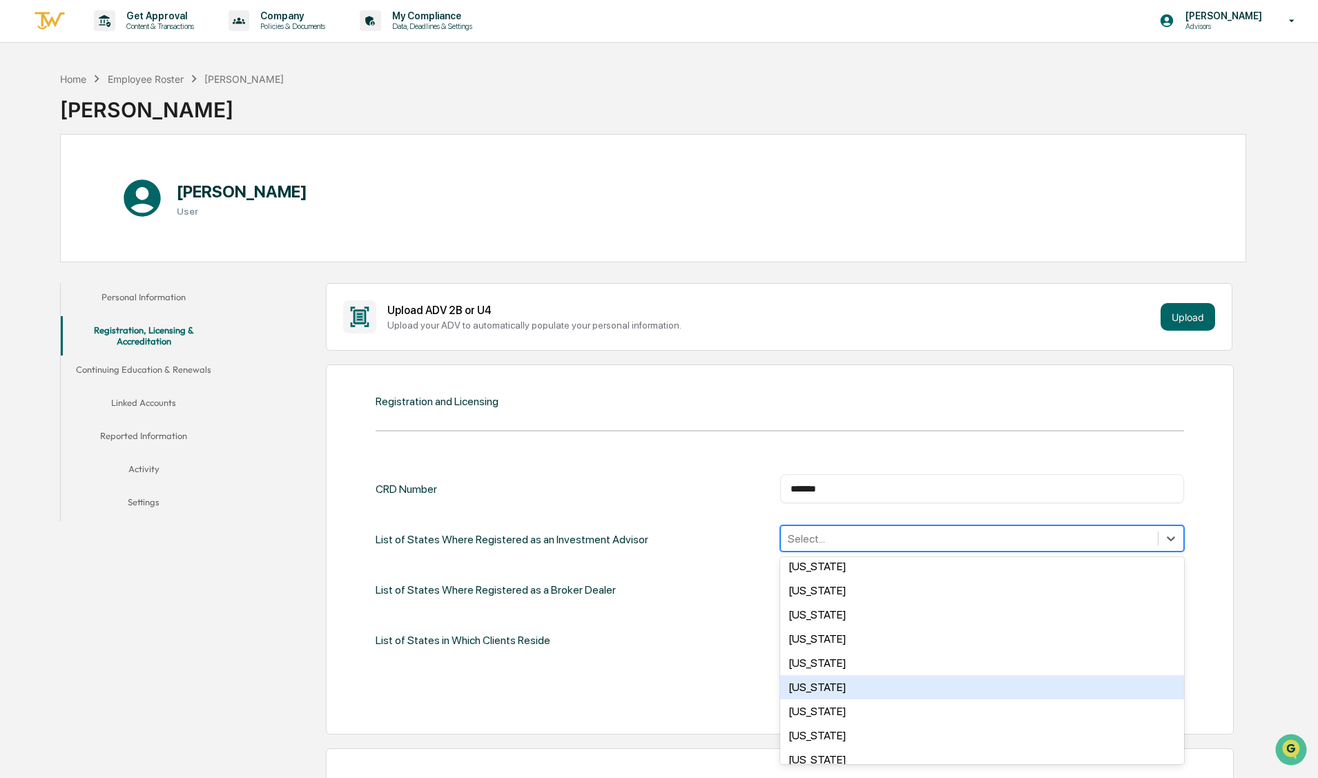
scroll to position [79, 0]
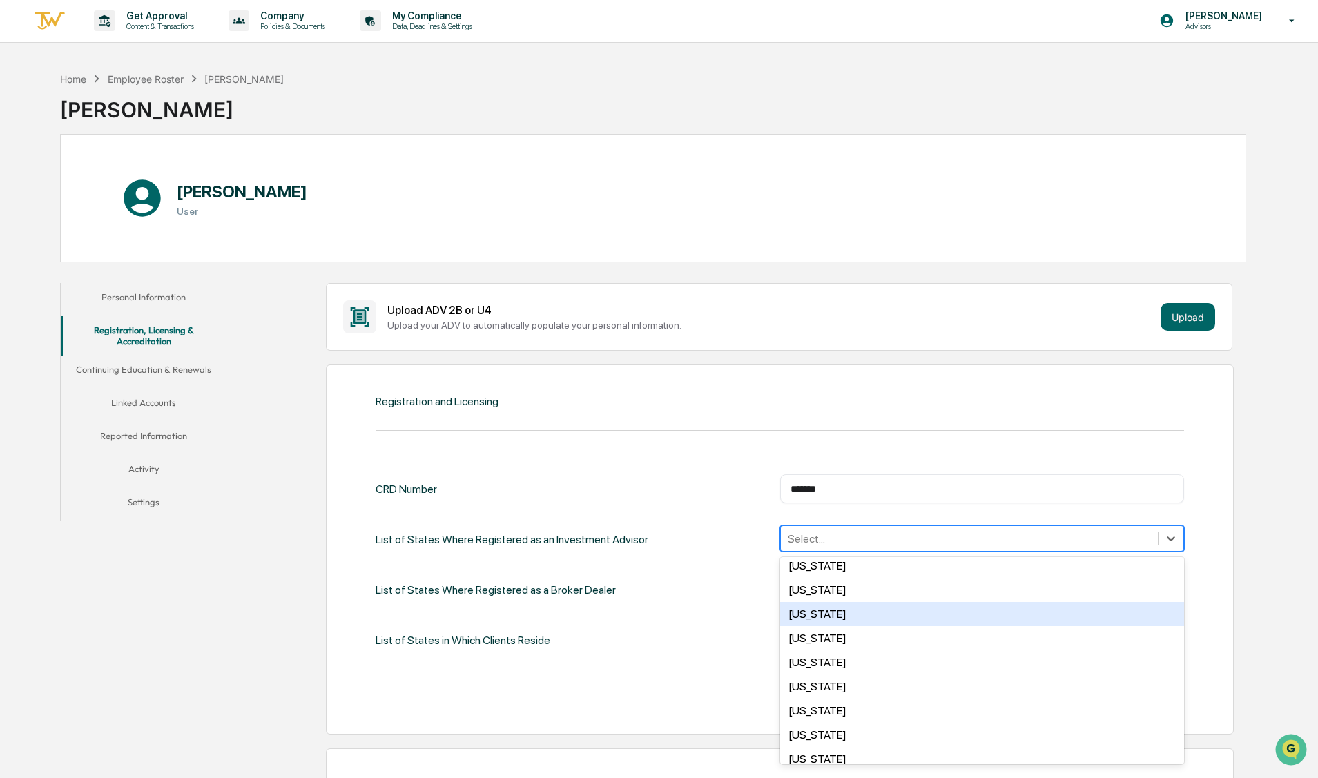
click at [834, 606] on div "[US_STATE]" at bounding box center [982, 614] width 404 height 24
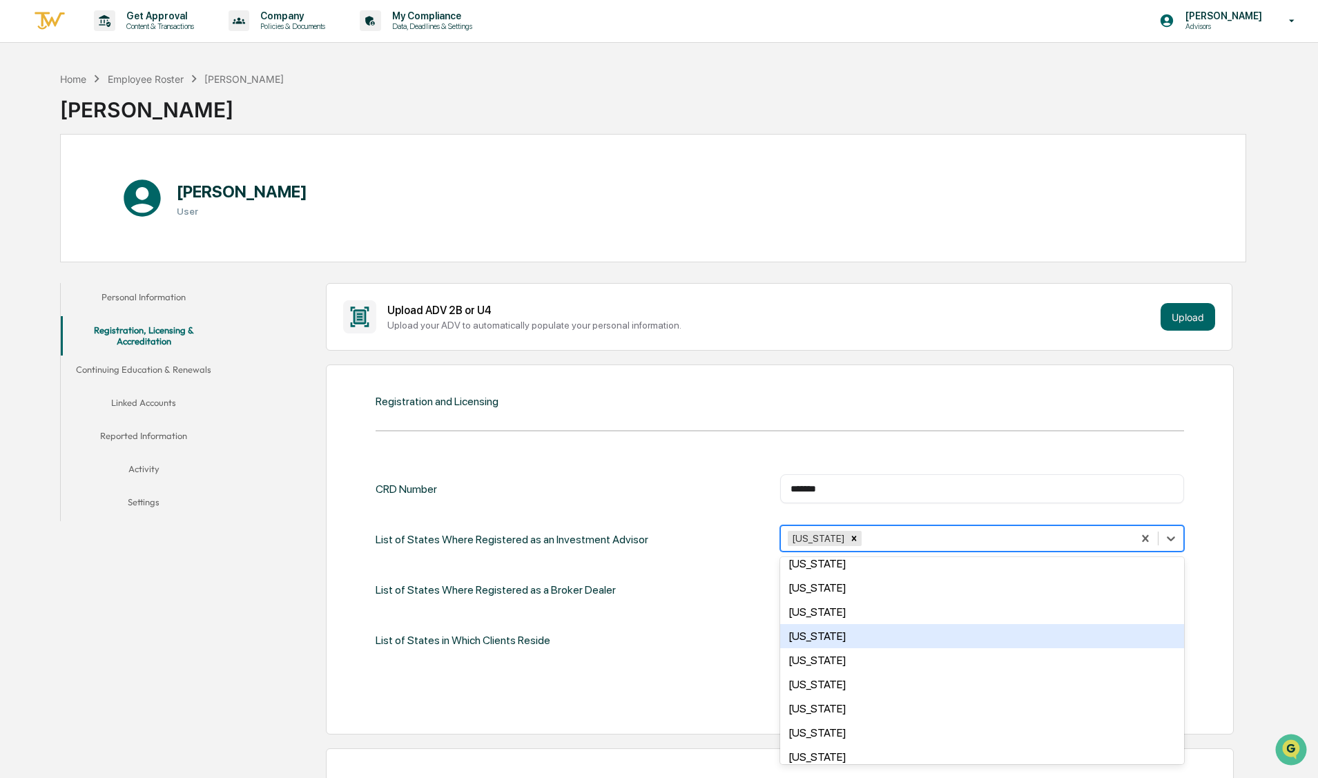
click at [845, 624] on div "Minnesota" at bounding box center [982, 636] width 404 height 24
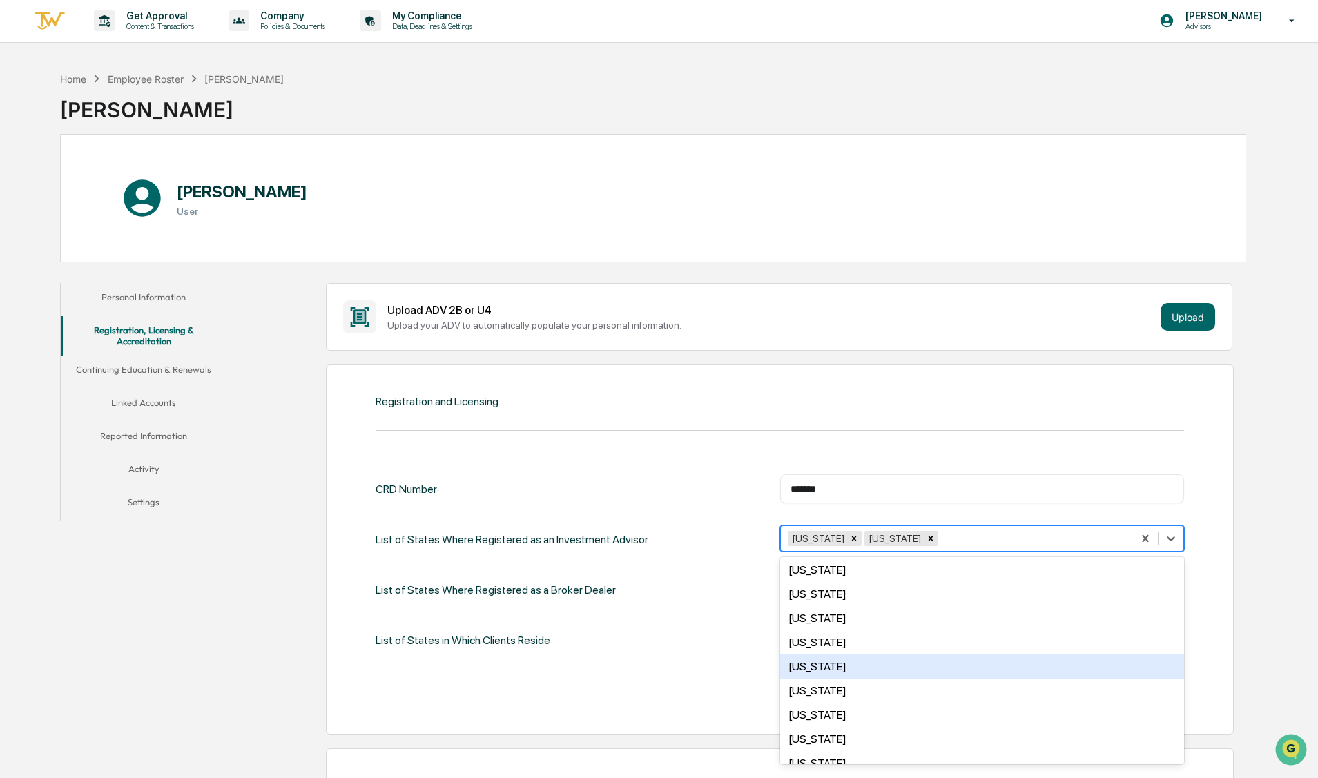
scroll to position [659, 0]
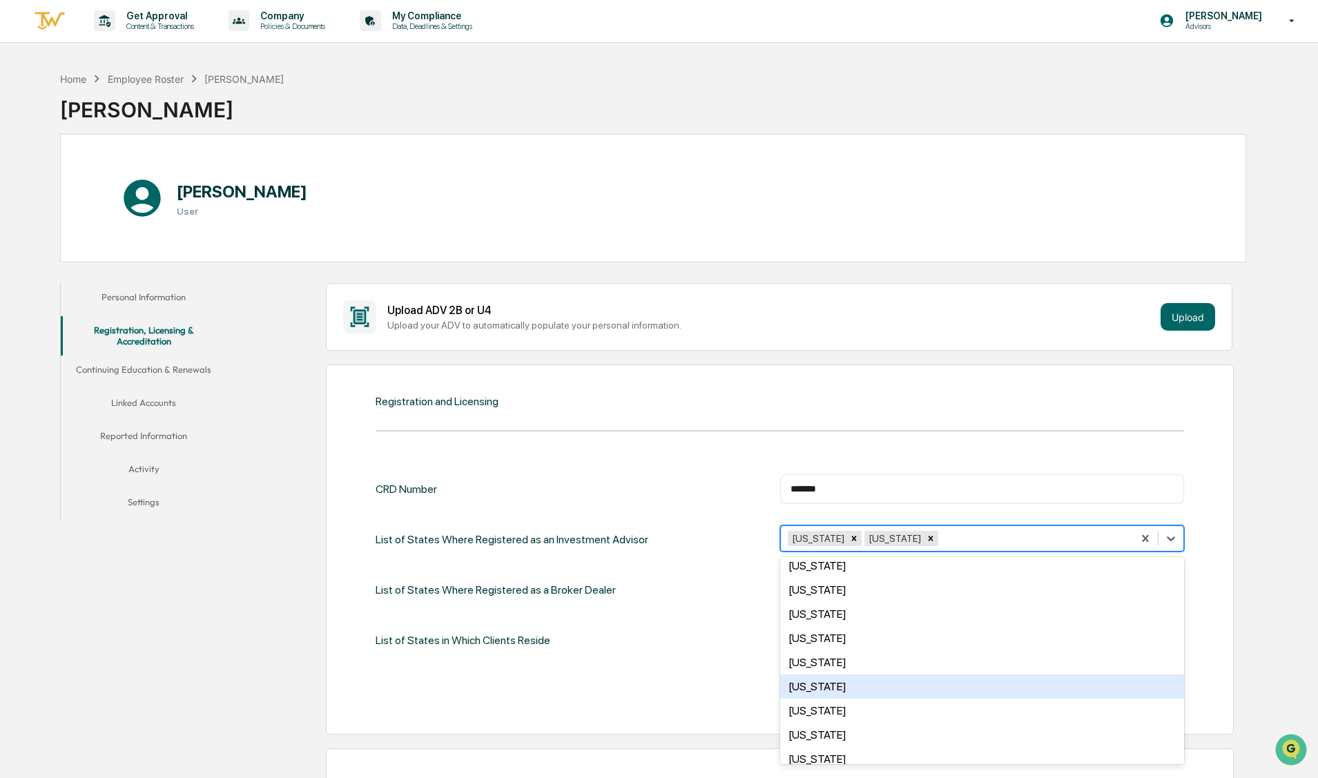
click at [825, 675] on div "Ohio" at bounding box center [982, 687] width 404 height 24
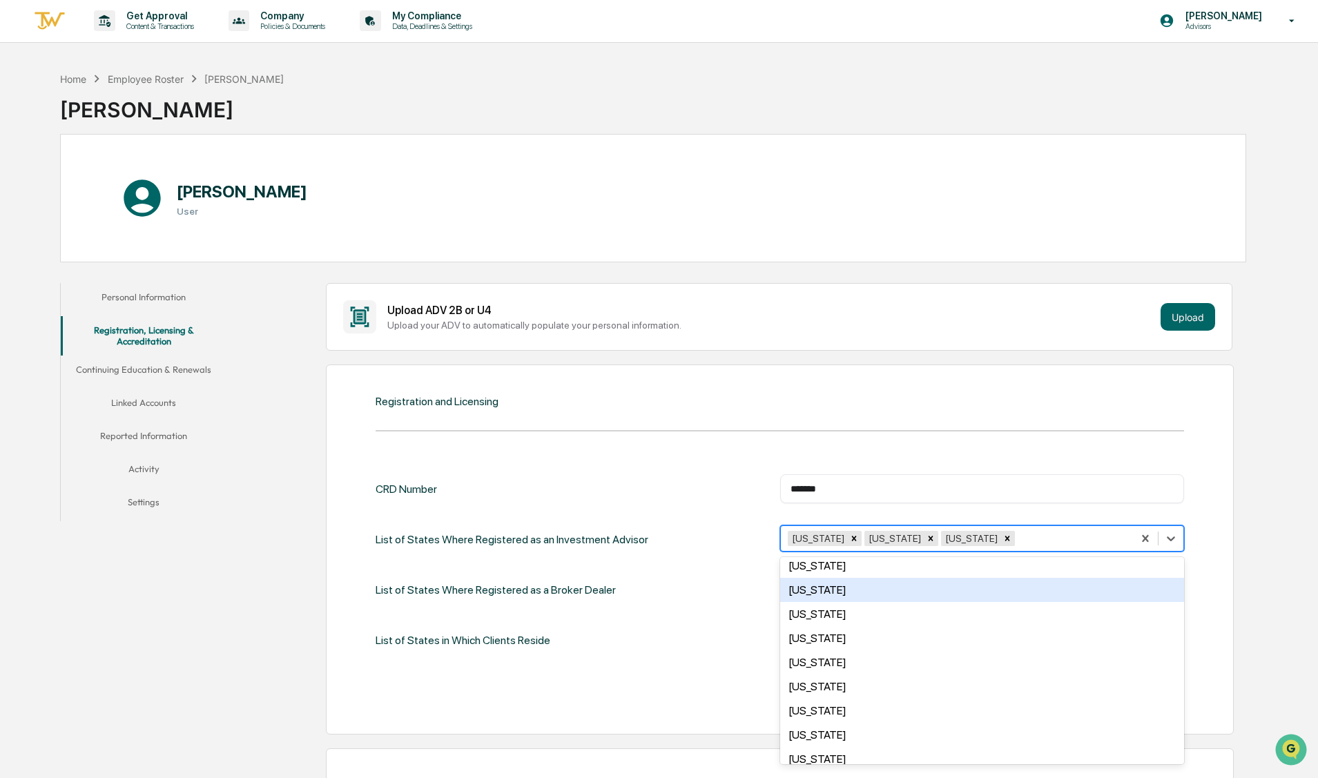
click at [724, 491] on div "CRD Number ******* ​" at bounding box center [780, 488] width 809 height 29
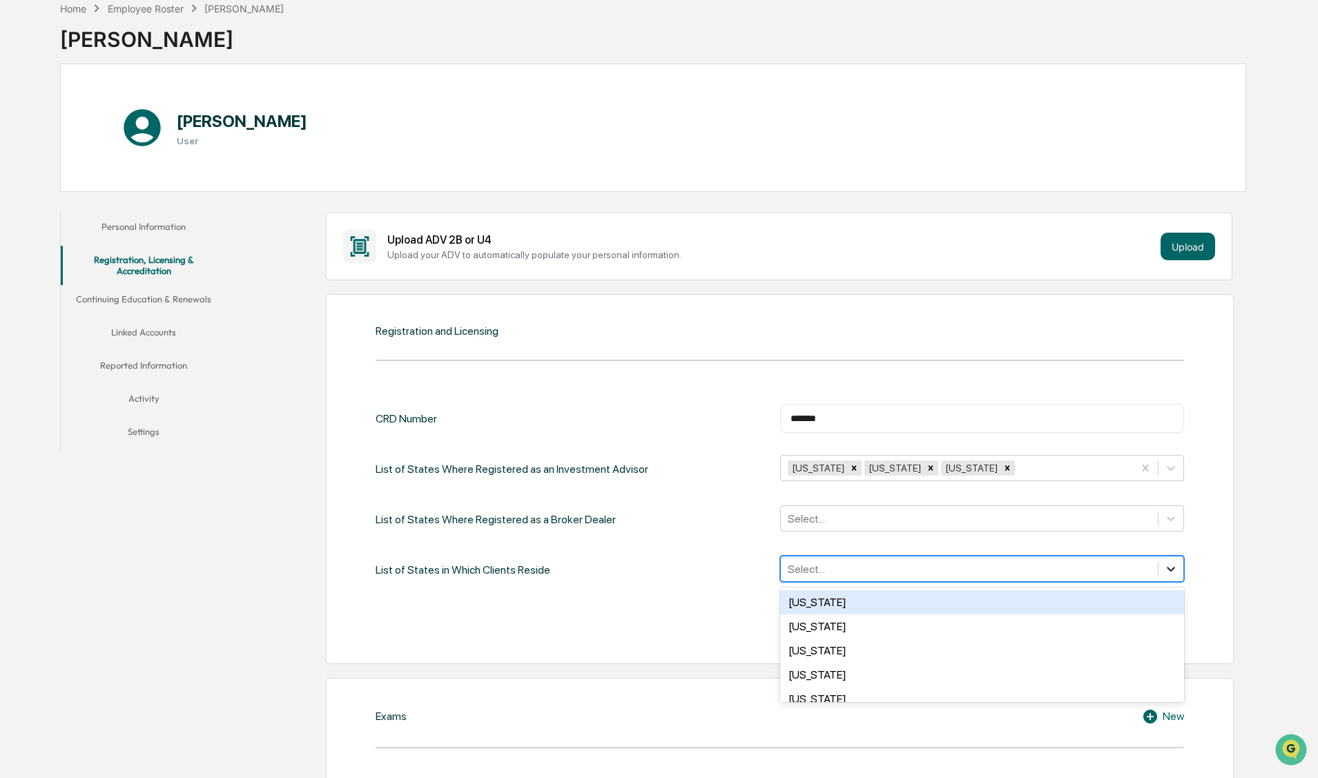
click at [1173, 582] on div "Alabama, 1 of 50. 50 results available. Use Up and Down to choose options, pres…" at bounding box center [982, 569] width 404 height 26
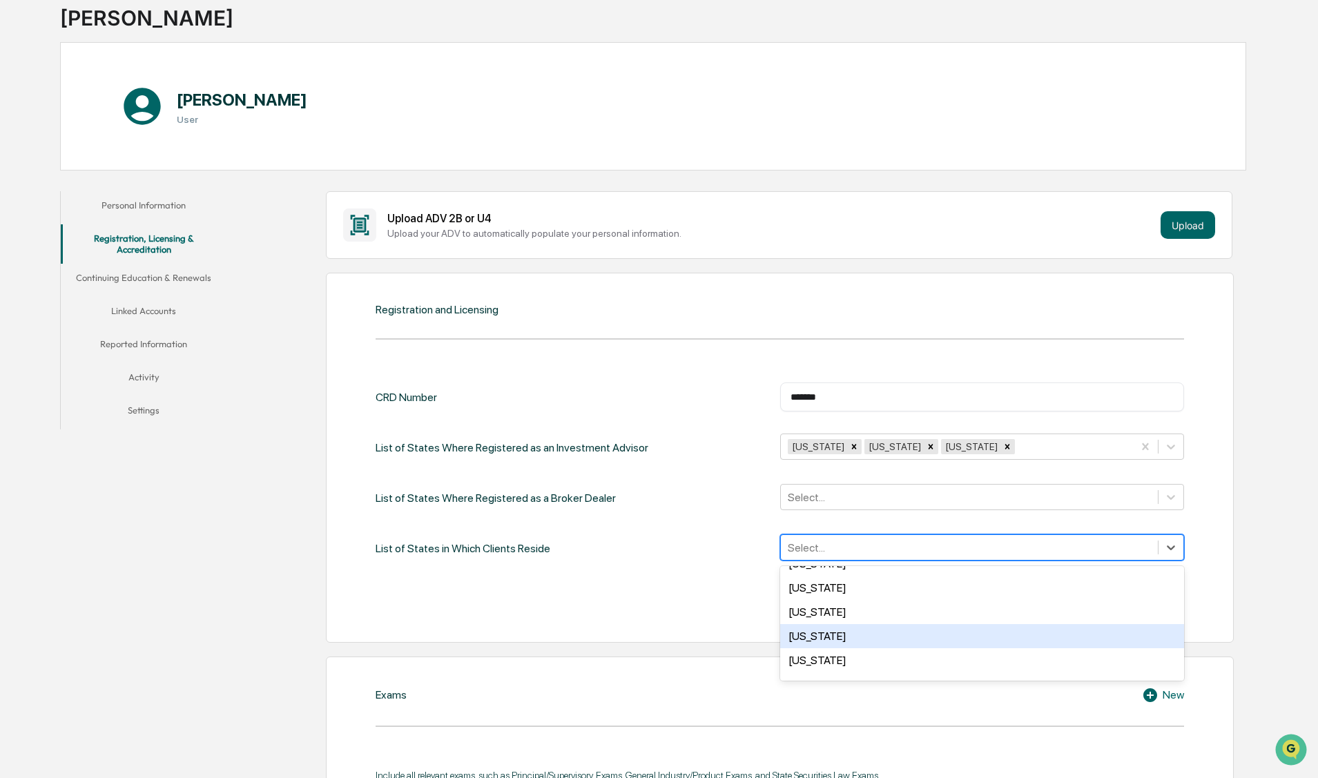
scroll to position [94, 0]
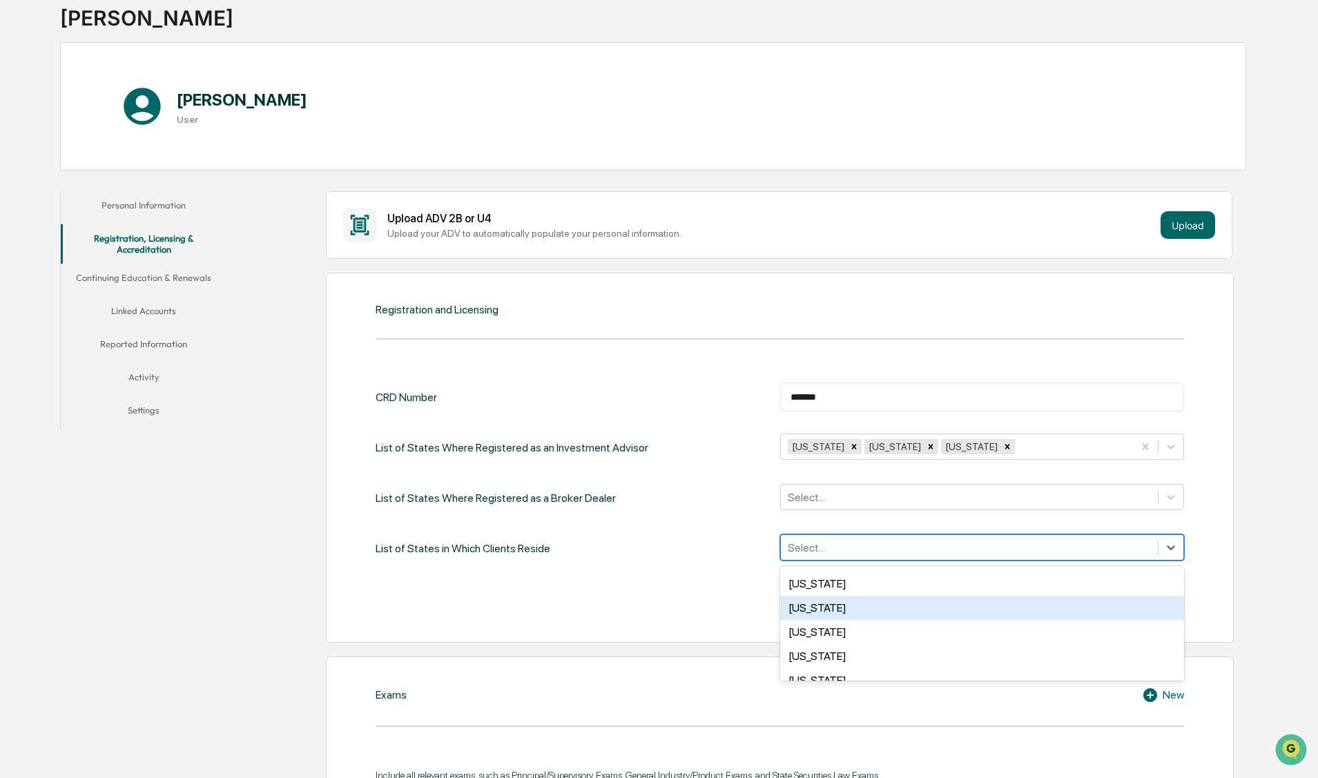
click at [843, 607] on div "[US_STATE]" at bounding box center [982, 608] width 404 height 24
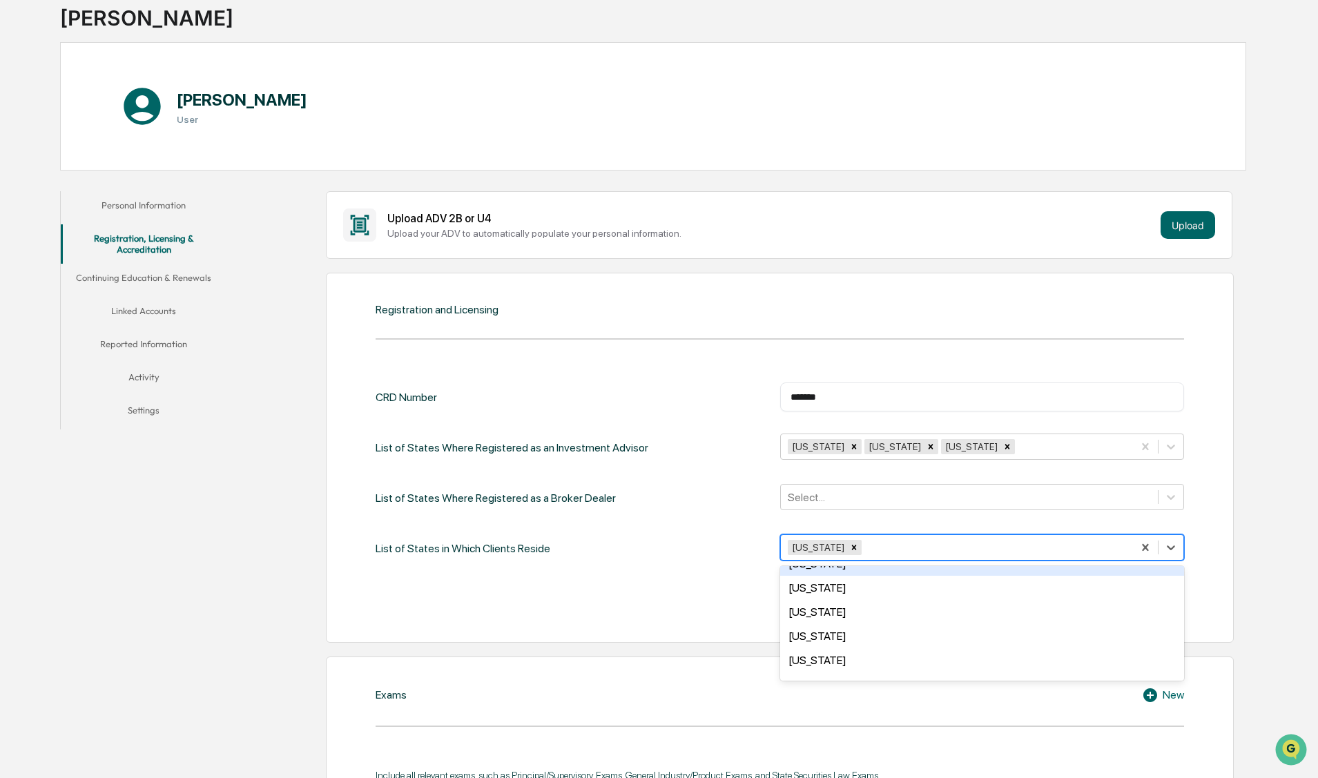
scroll to position [473, 0]
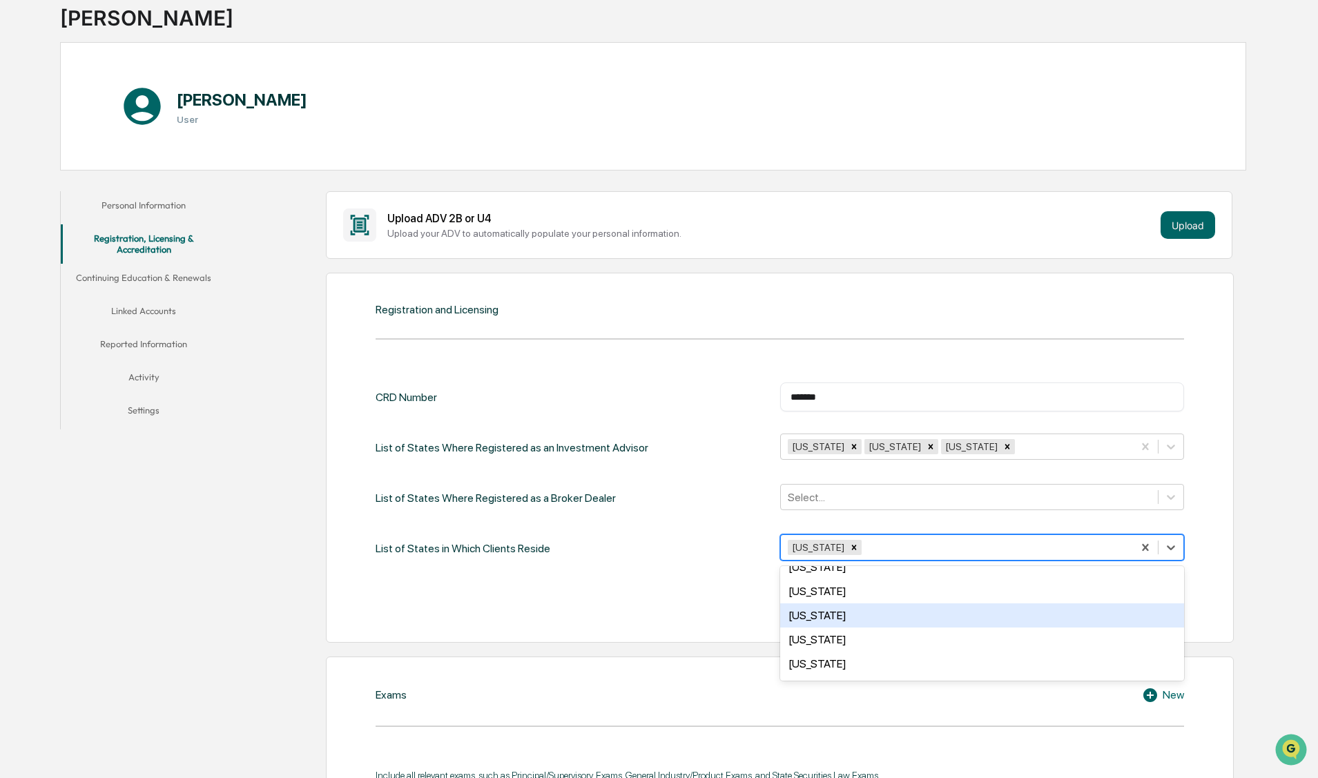
click at [819, 604] on div "Minnesota" at bounding box center [982, 616] width 404 height 24
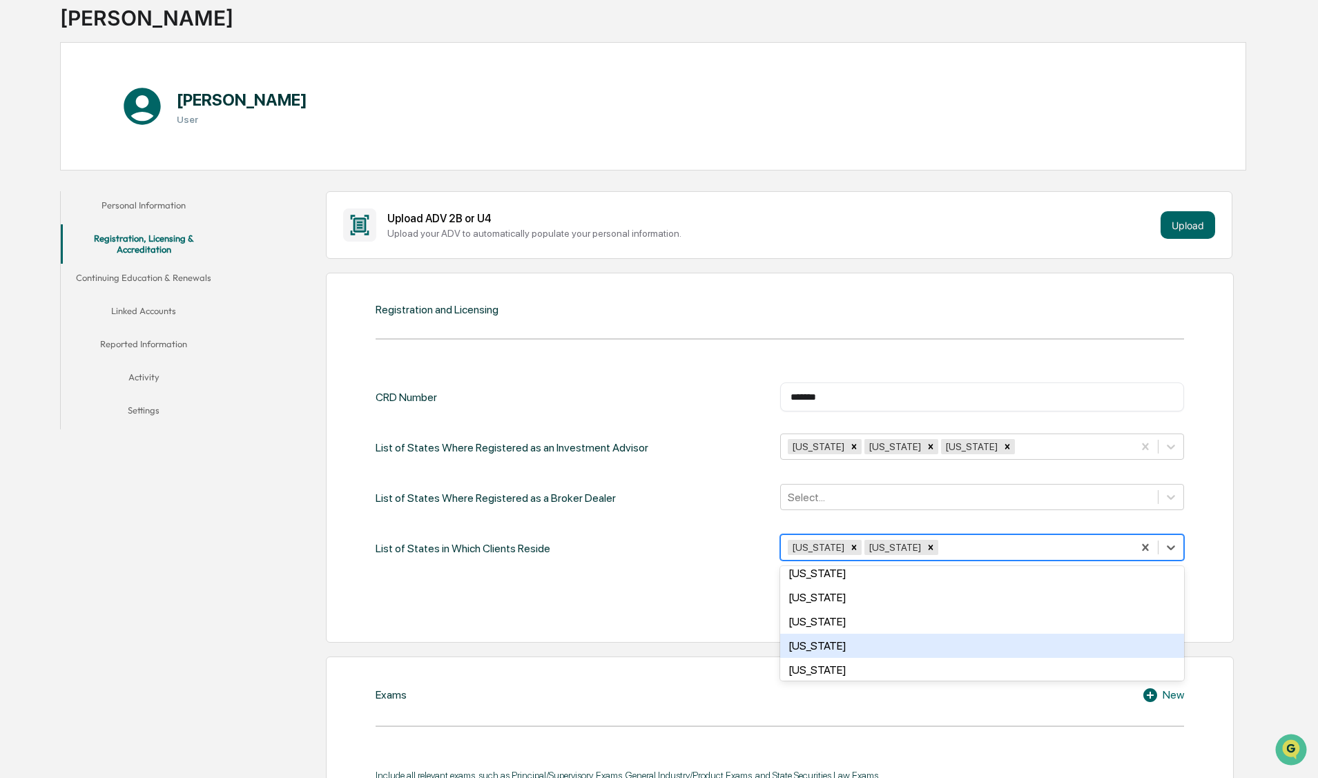
scroll to position [711, 0]
click at [825, 631] on div "Ohio" at bounding box center [982, 643] width 404 height 24
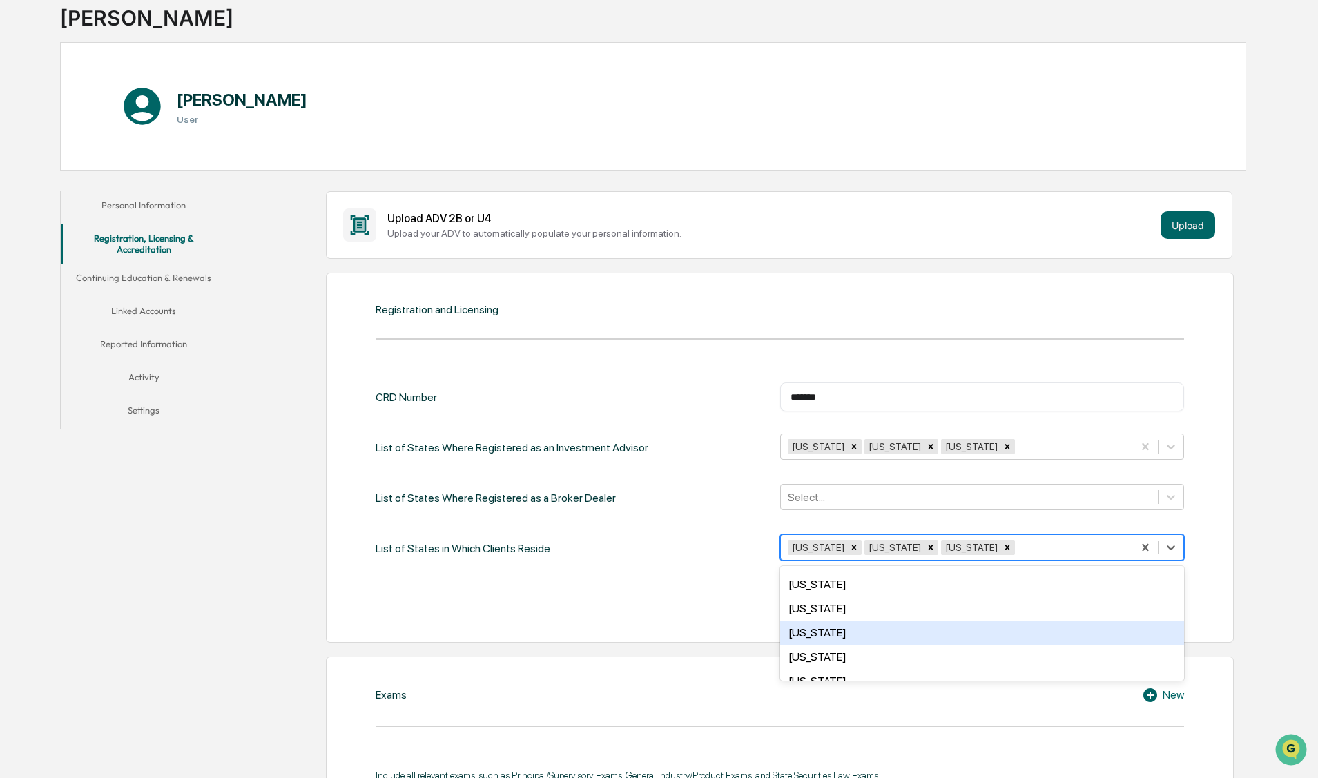
scroll to position [994, 0]
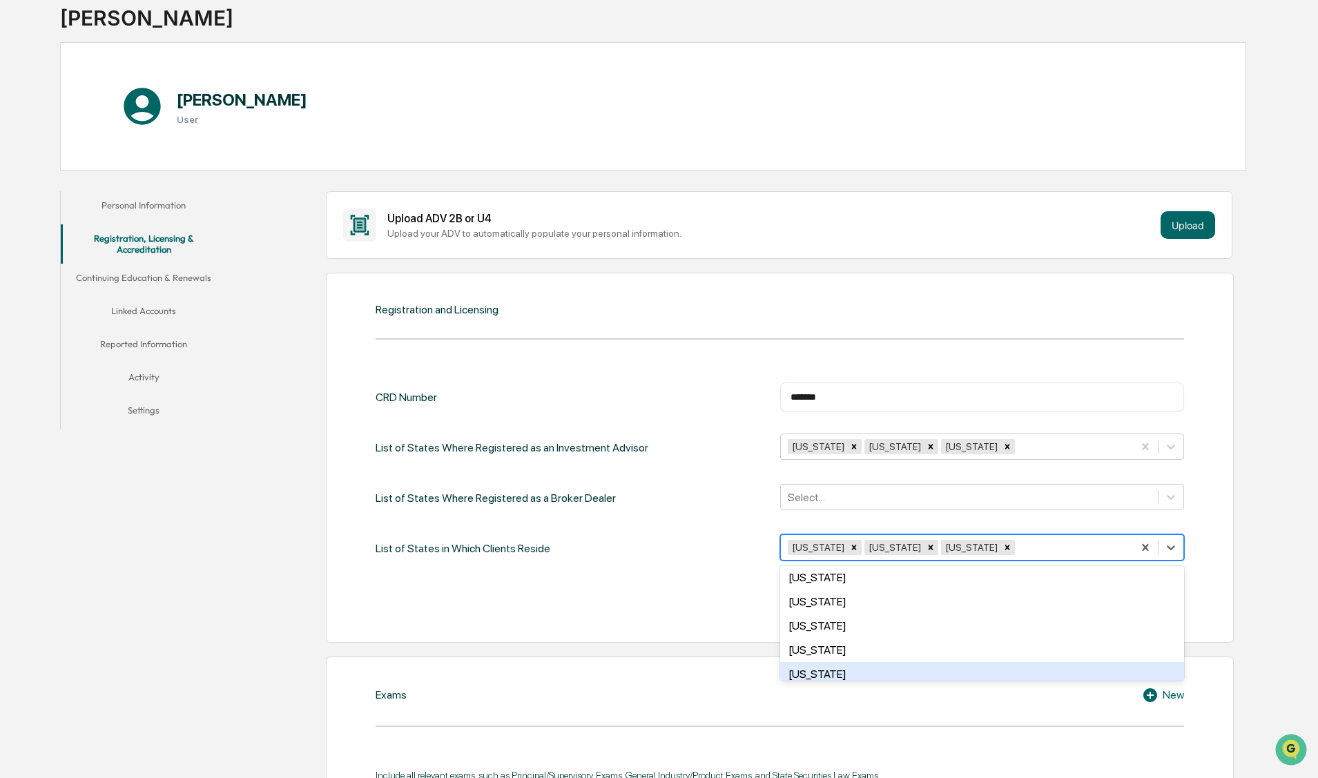
click at [825, 662] on div "Wisconsin" at bounding box center [982, 674] width 404 height 24
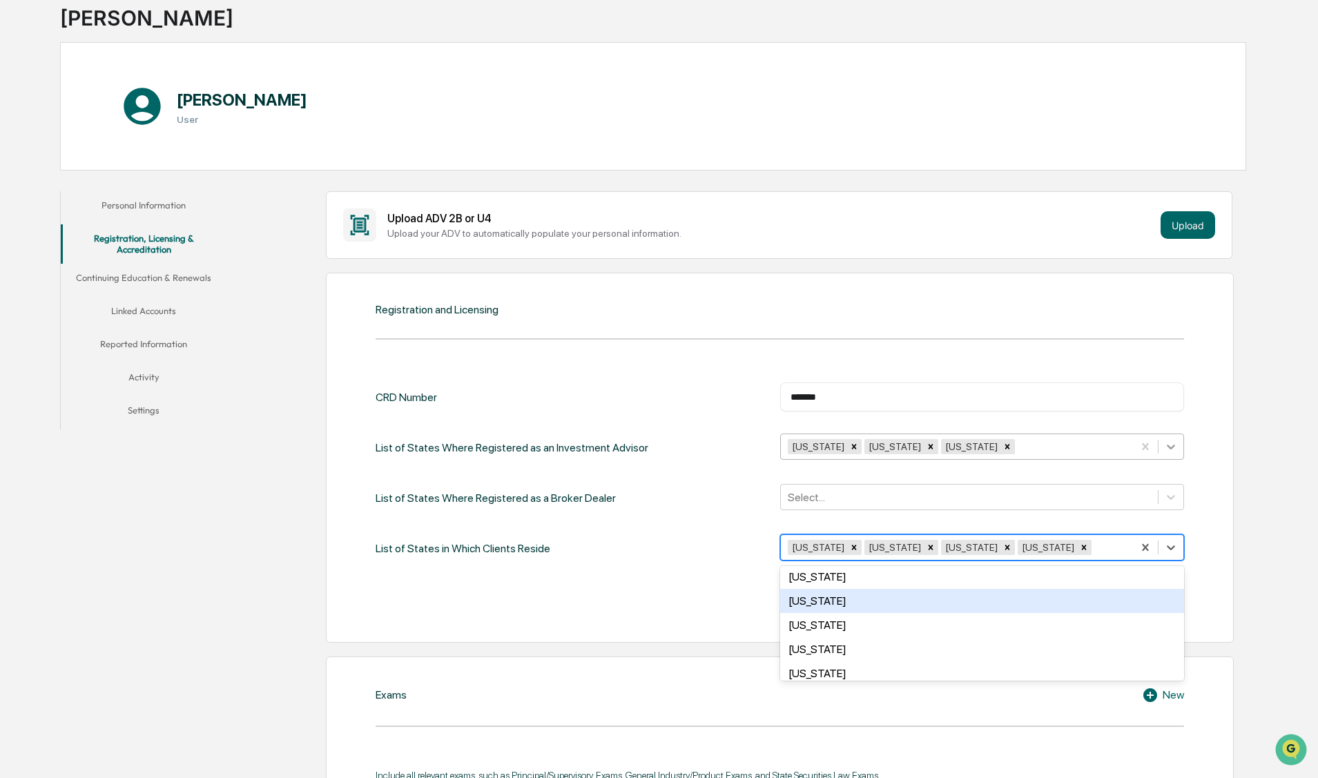
click at [1173, 446] on icon at bounding box center [1171, 447] width 8 height 5
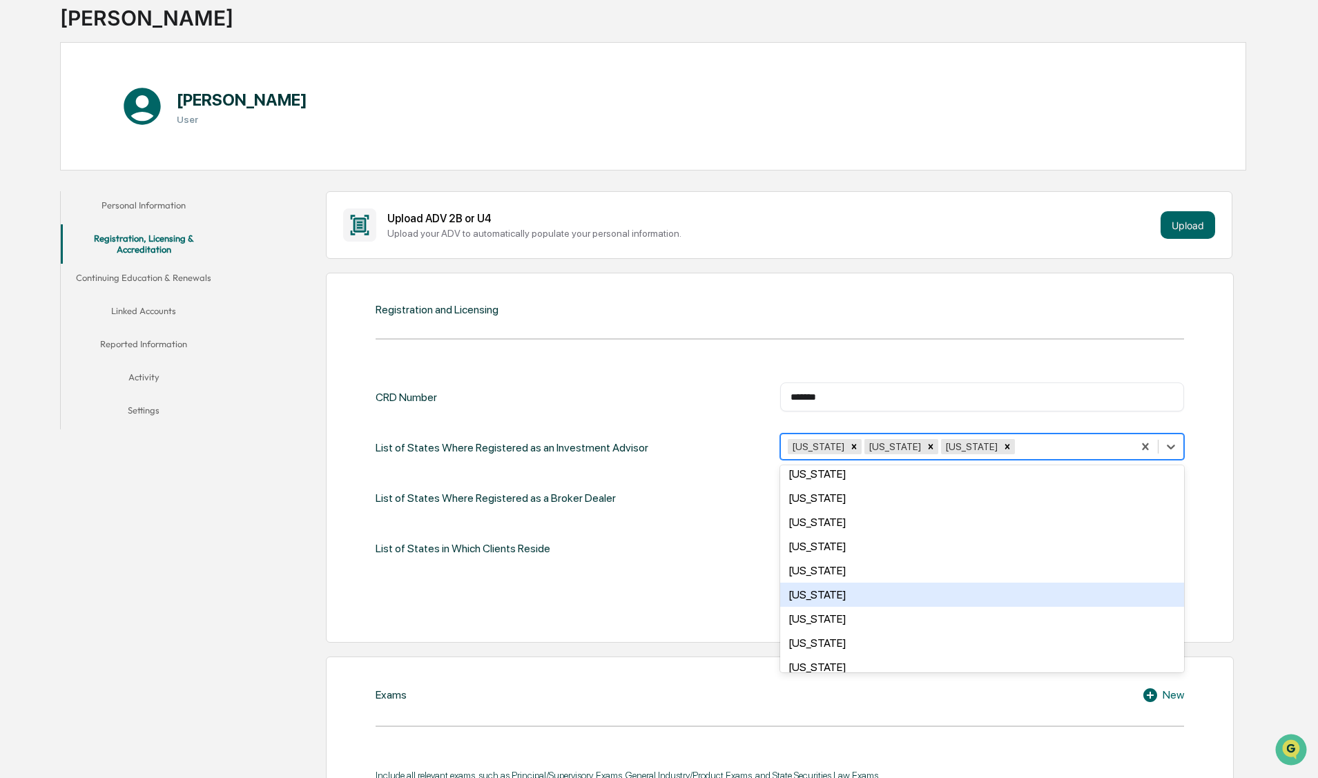
scroll to position [902, 0]
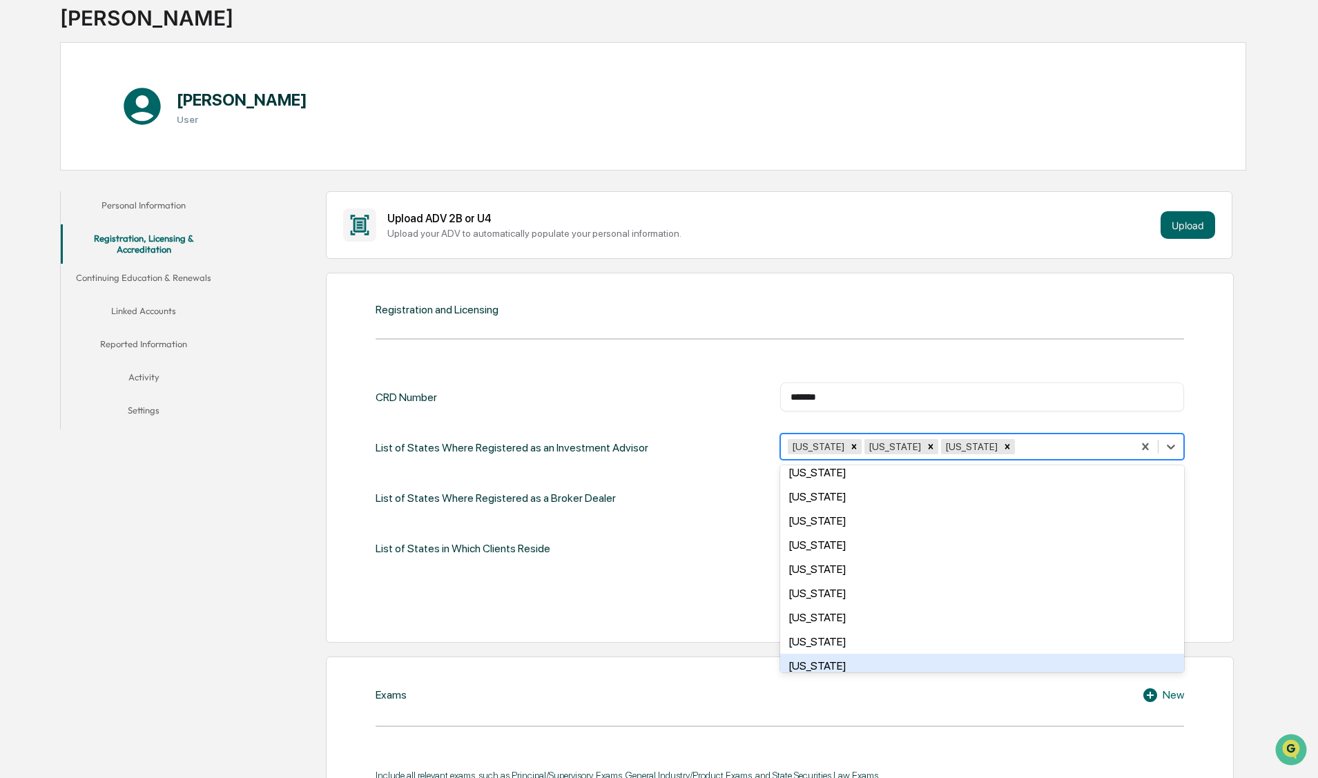
click at [827, 654] on div "Wisconsin" at bounding box center [982, 666] width 404 height 24
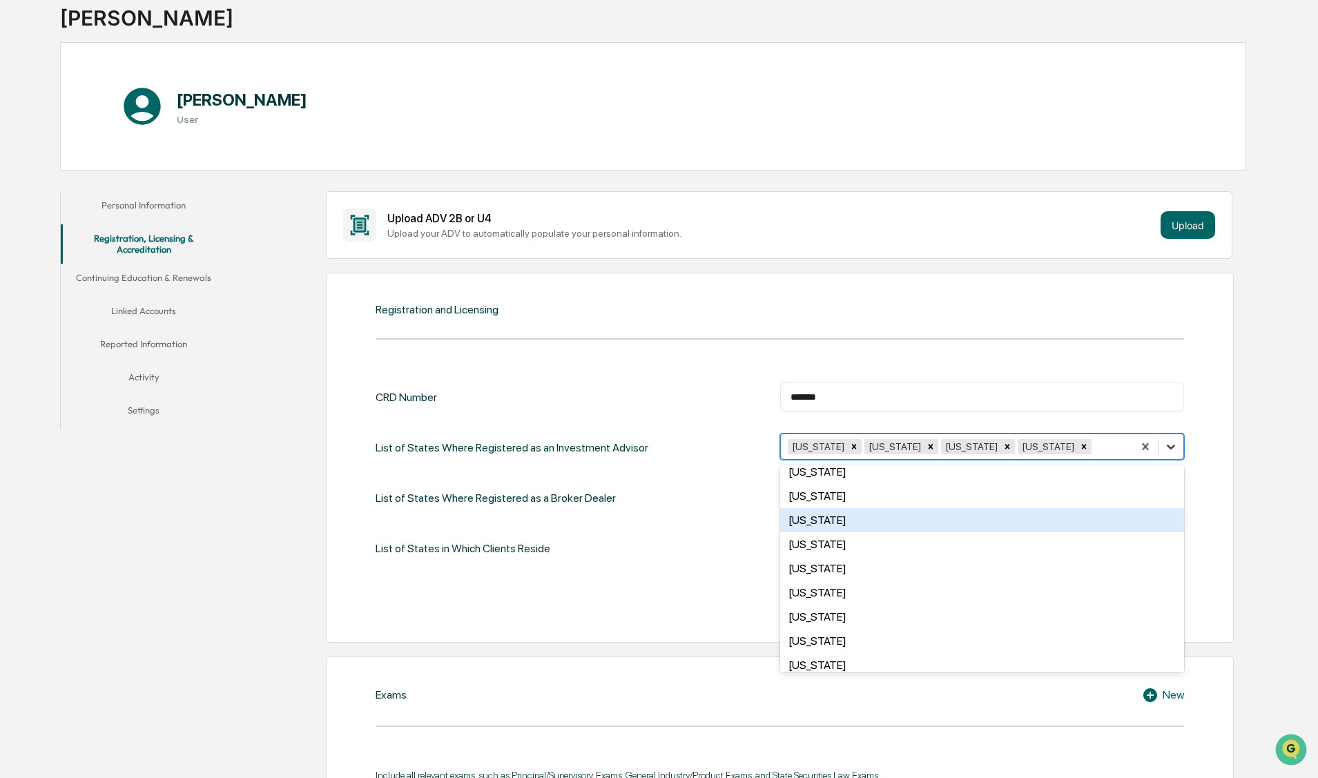
click at [1172, 445] on icon at bounding box center [1171, 447] width 14 height 14
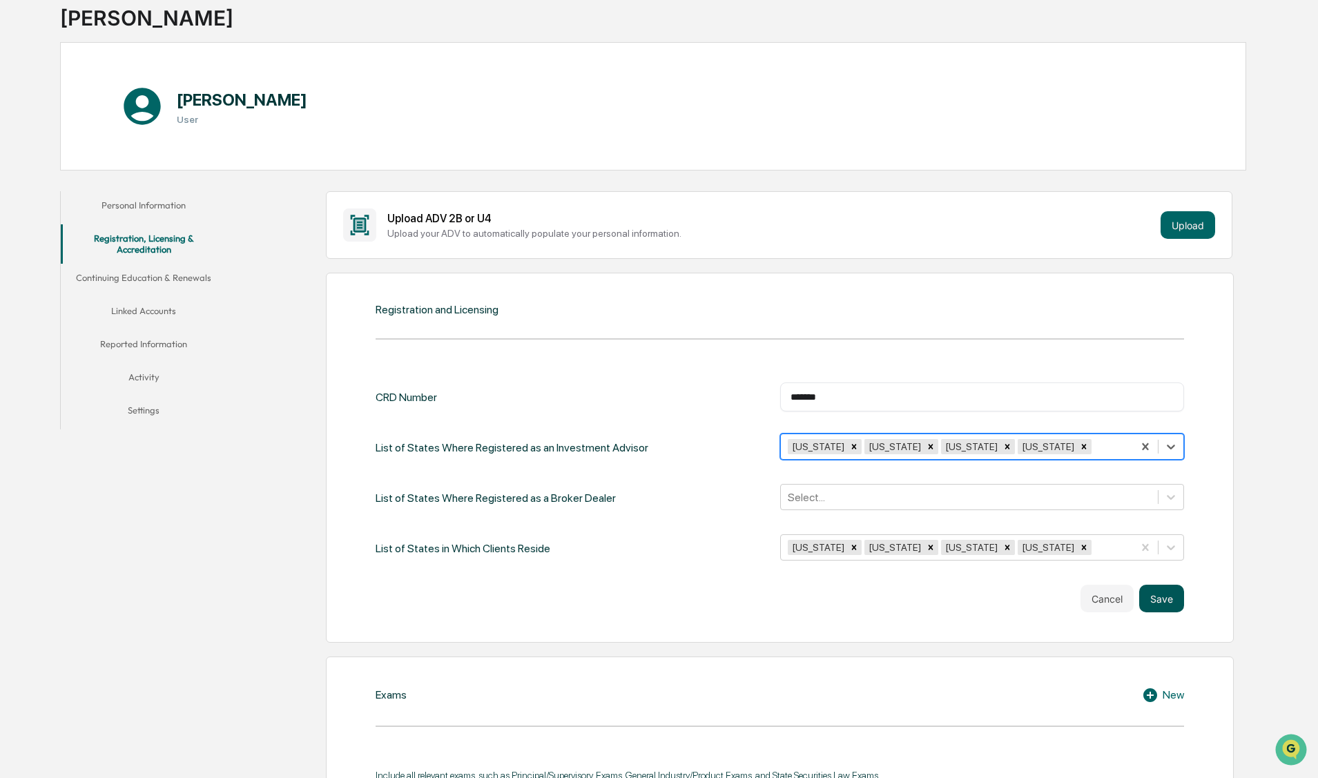
click at [1158, 597] on button "Save" at bounding box center [1162, 599] width 45 height 28
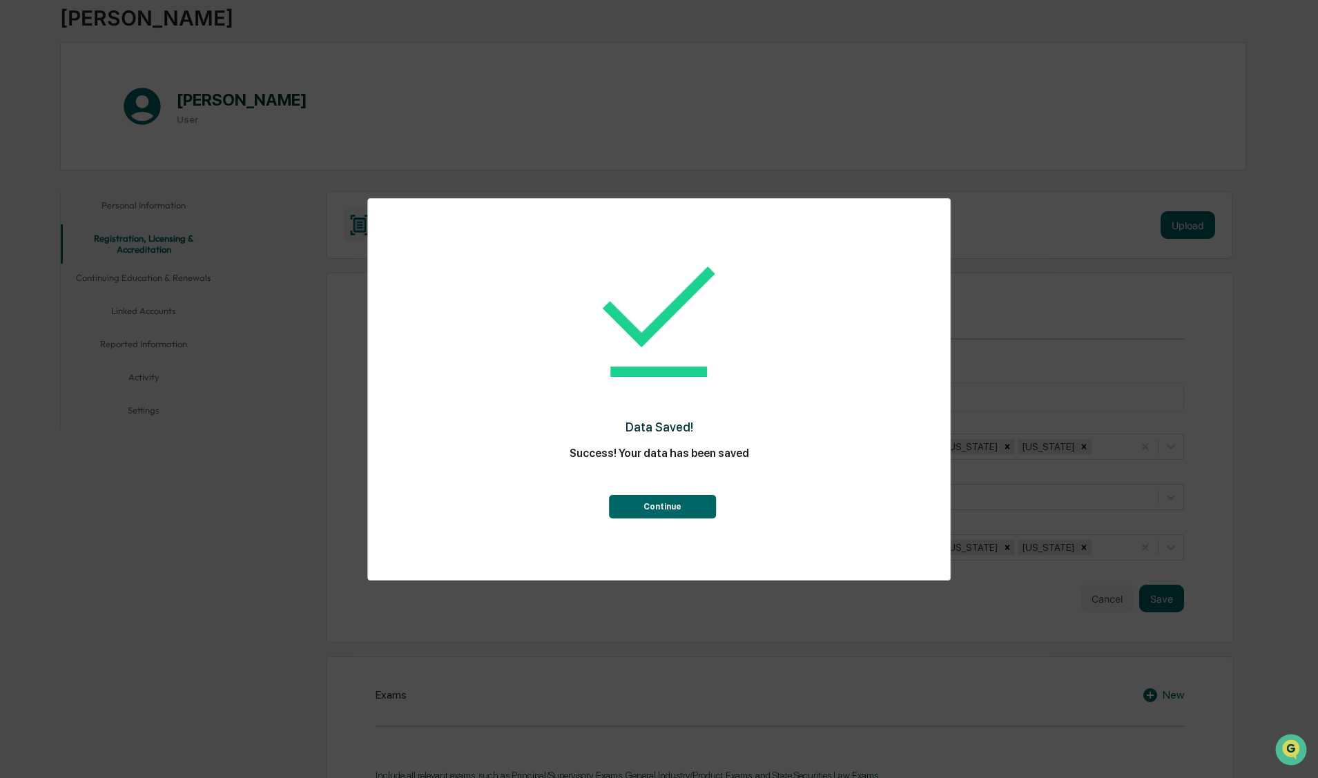
click at [659, 505] on button "Continue" at bounding box center [662, 506] width 107 height 23
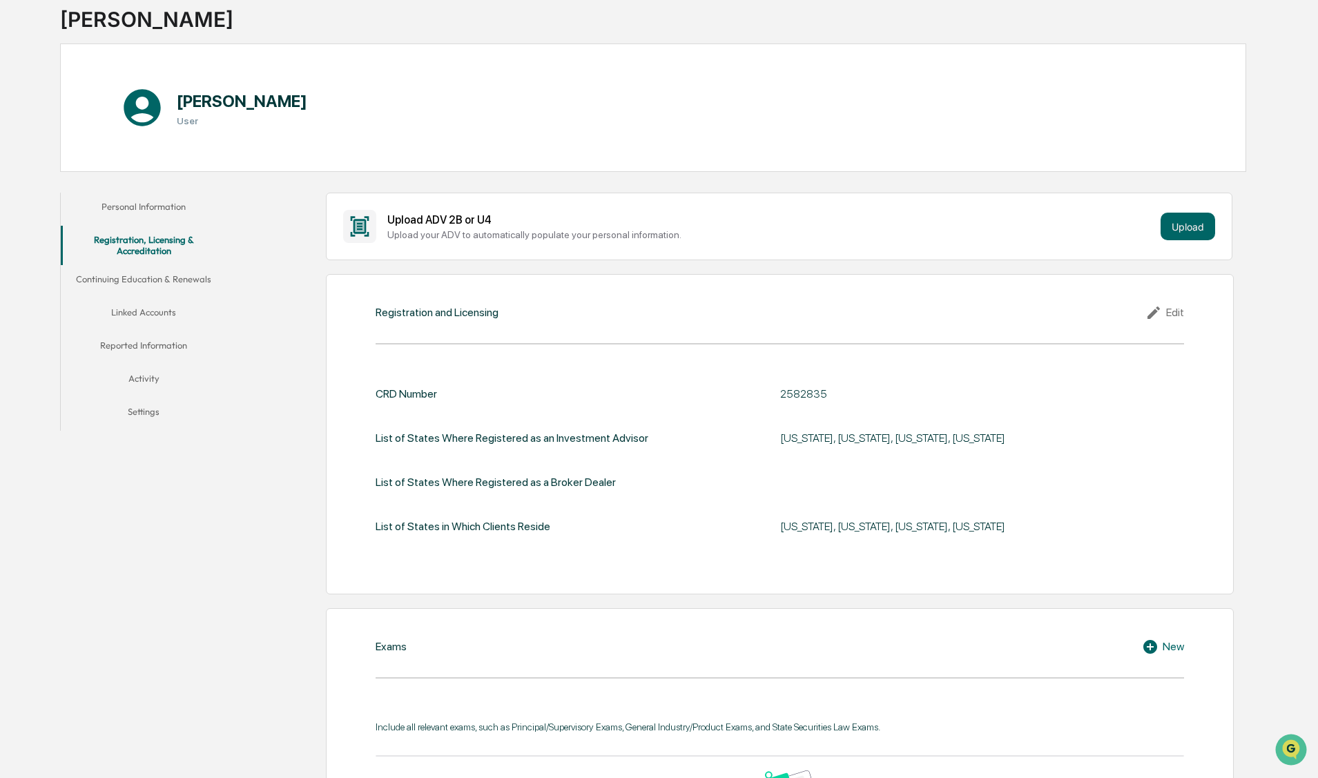
scroll to position [0, 0]
